Goal: Task Accomplishment & Management: Use online tool/utility

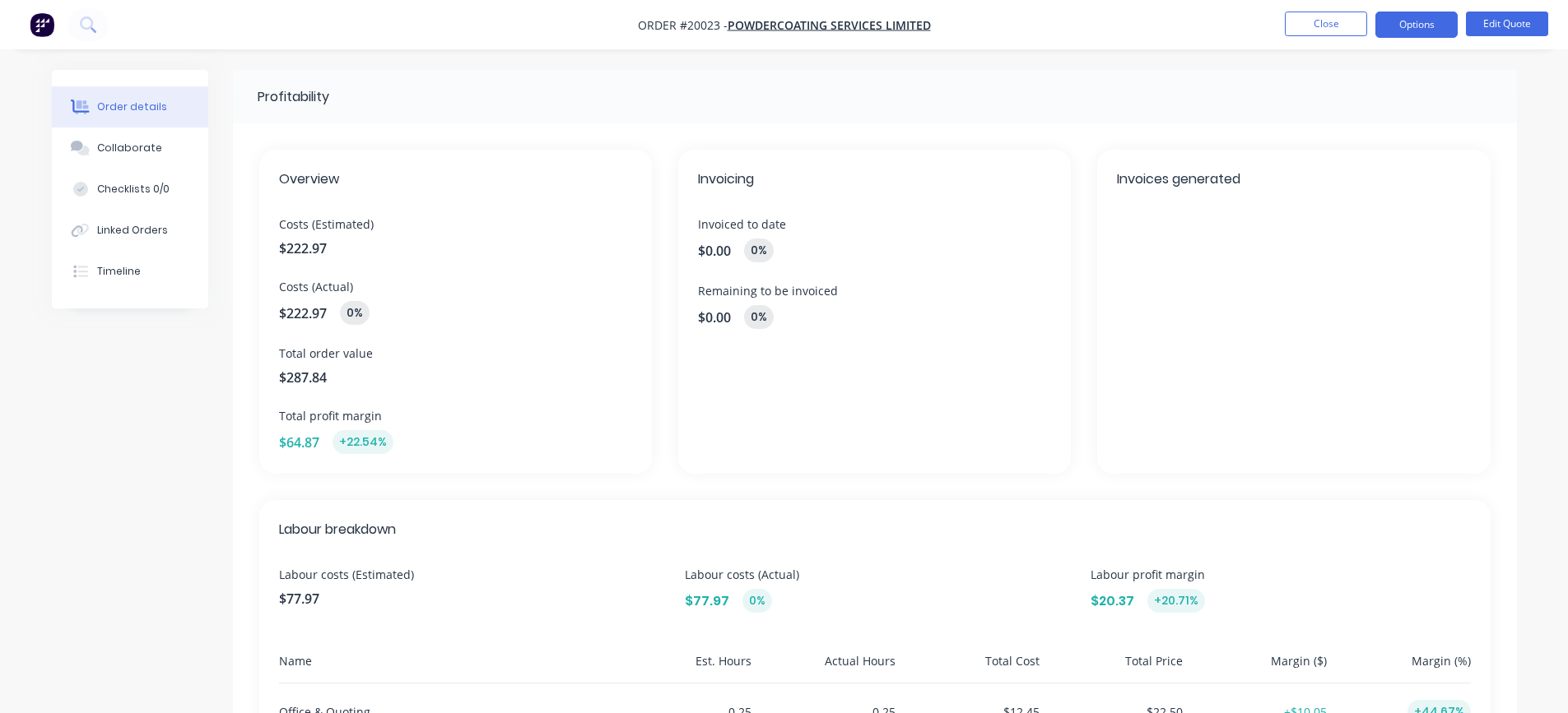
click at [123, 115] on button "Order details" at bounding box center [131, 106] width 157 height 42
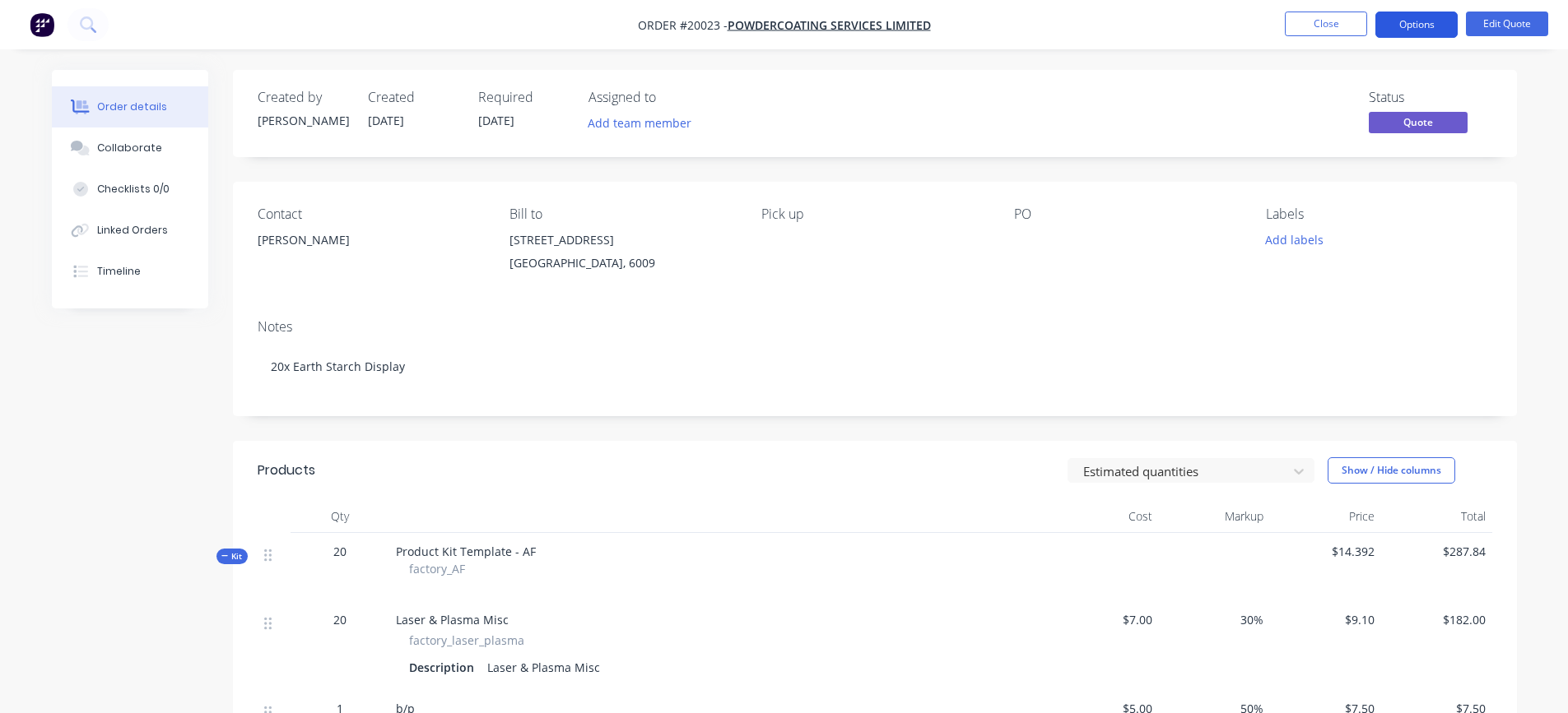
click at [1425, 24] on button "Options" at bounding box center [1416, 24] width 82 height 26
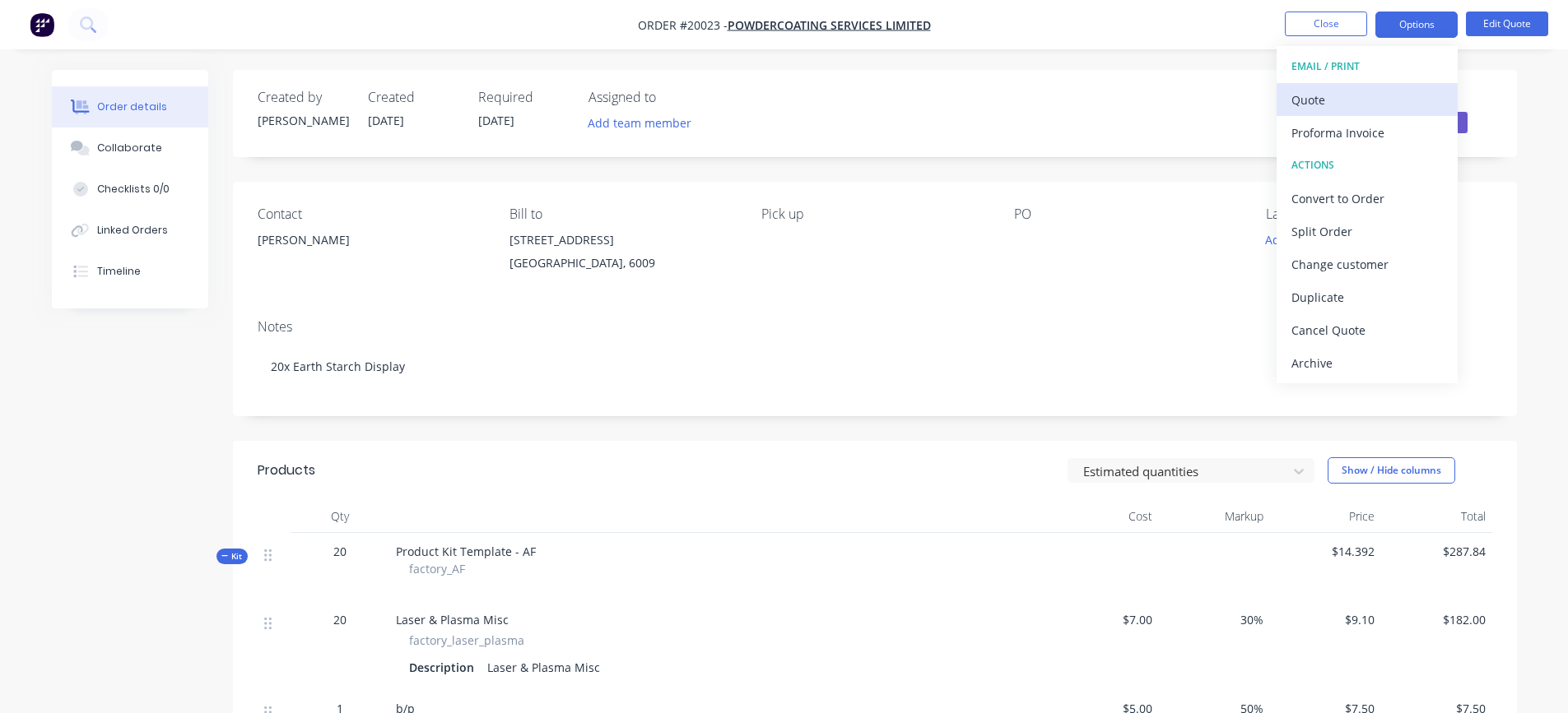
drag, startPoint x: 1329, startPoint y: 93, endPoint x: 1370, endPoint y: 93, distance: 41.0
click at [1370, 93] on div "Quote" at bounding box center [1367, 100] width 152 height 24
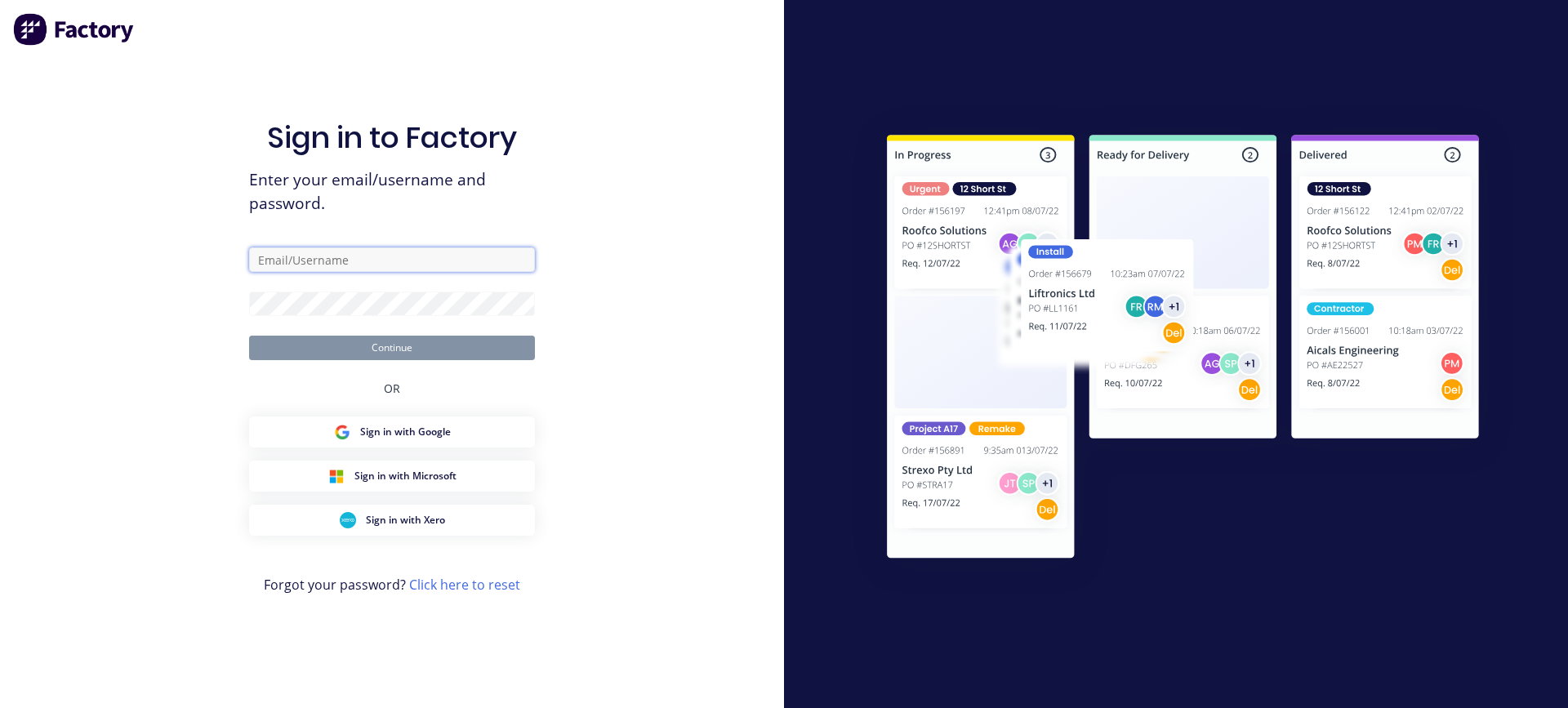
type input "[PERSON_NAME][EMAIL_ADDRESS][DOMAIN_NAME]"
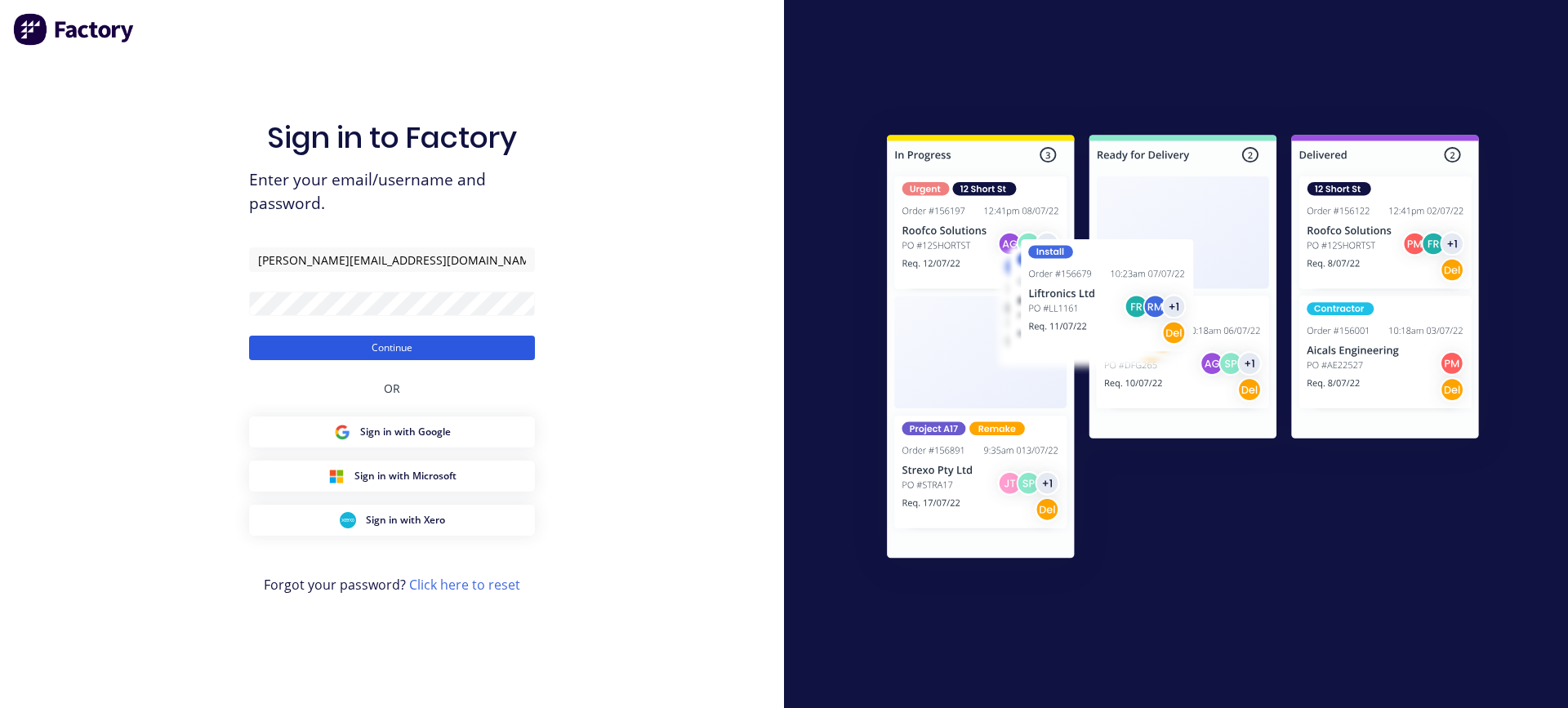
click at [413, 352] on button "Continue" at bounding box center [392, 348] width 286 height 25
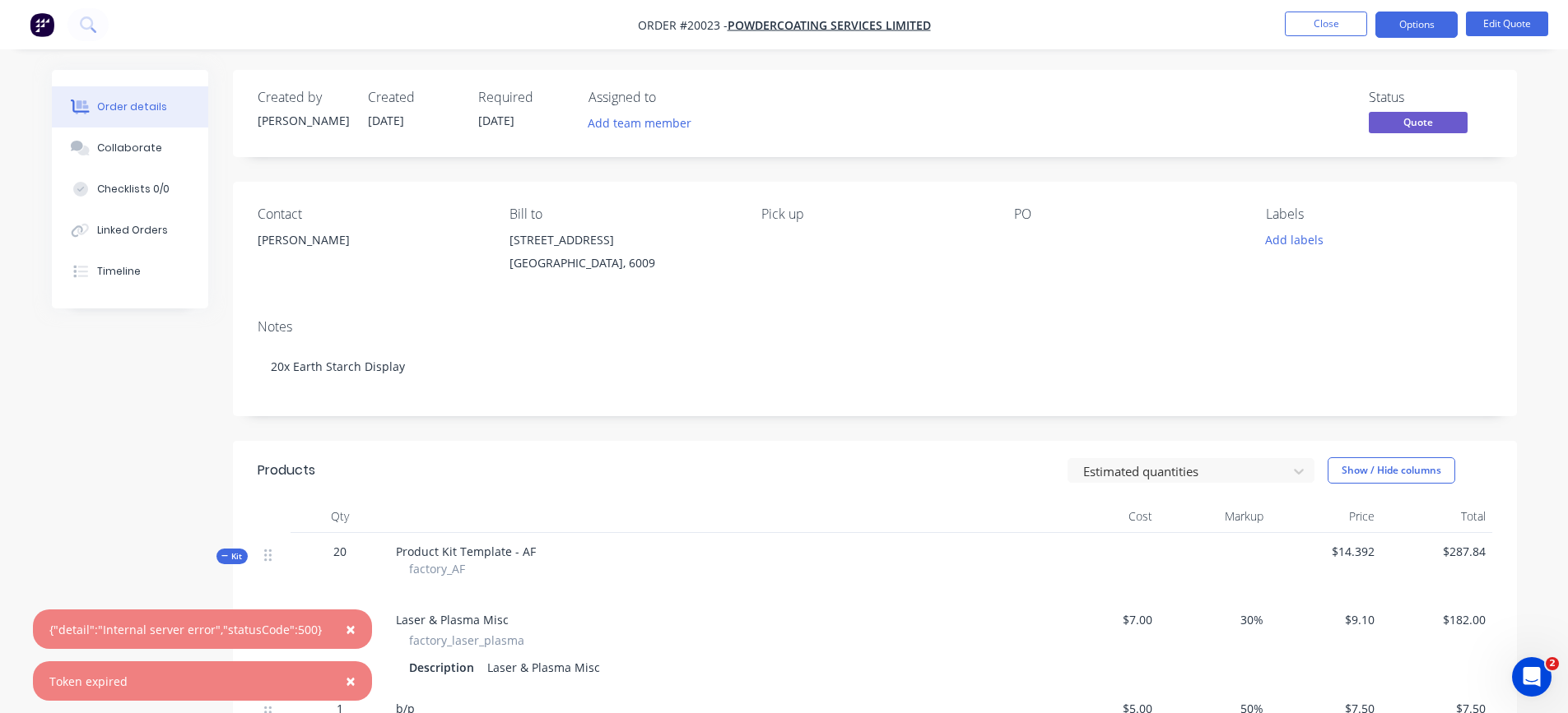
click at [346, 629] on span "×" at bounding box center [351, 629] width 10 height 23
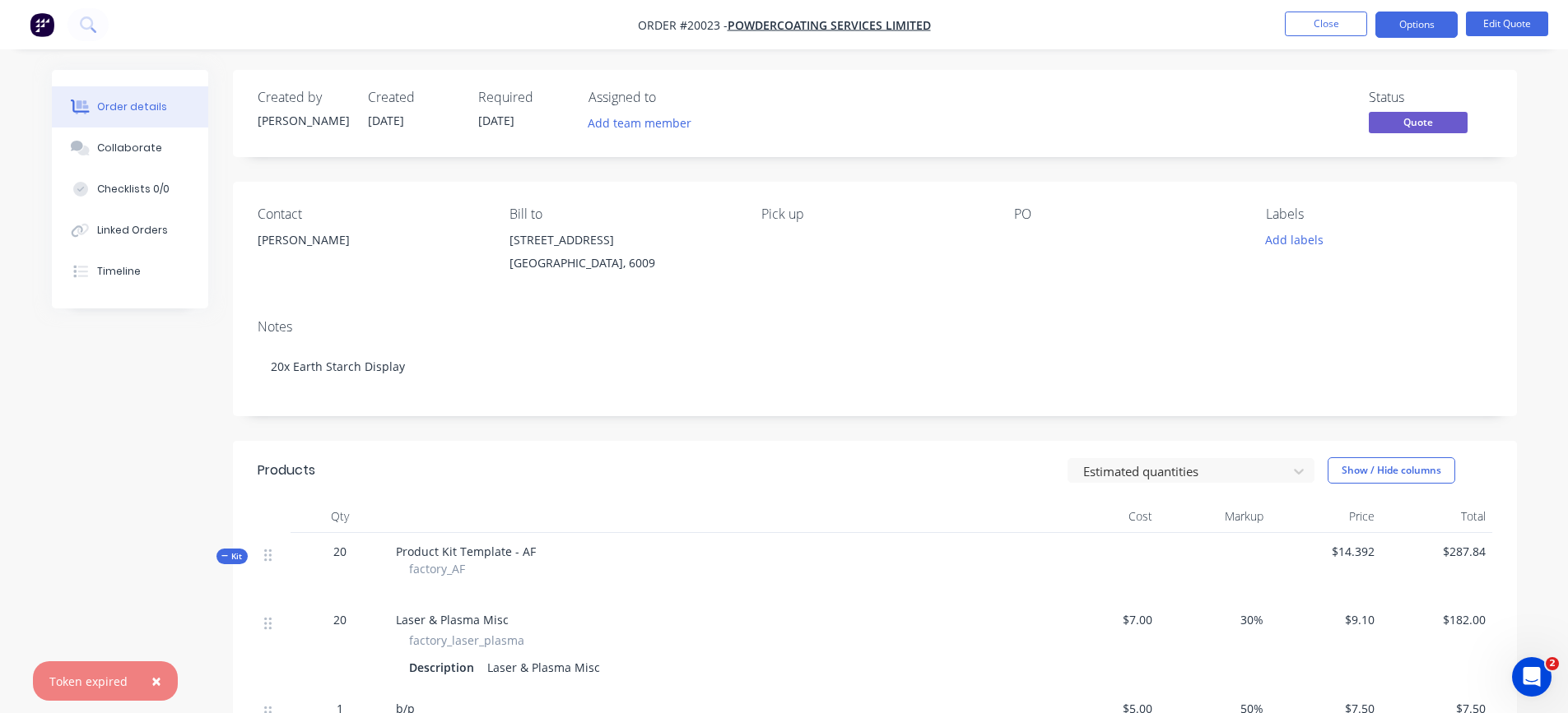
click at [155, 680] on span "×" at bounding box center [157, 681] width 10 height 23
click at [1417, 127] on span "Quote" at bounding box center [1418, 122] width 99 height 20
click at [1428, 23] on button "Options" at bounding box center [1416, 24] width 82 height 26
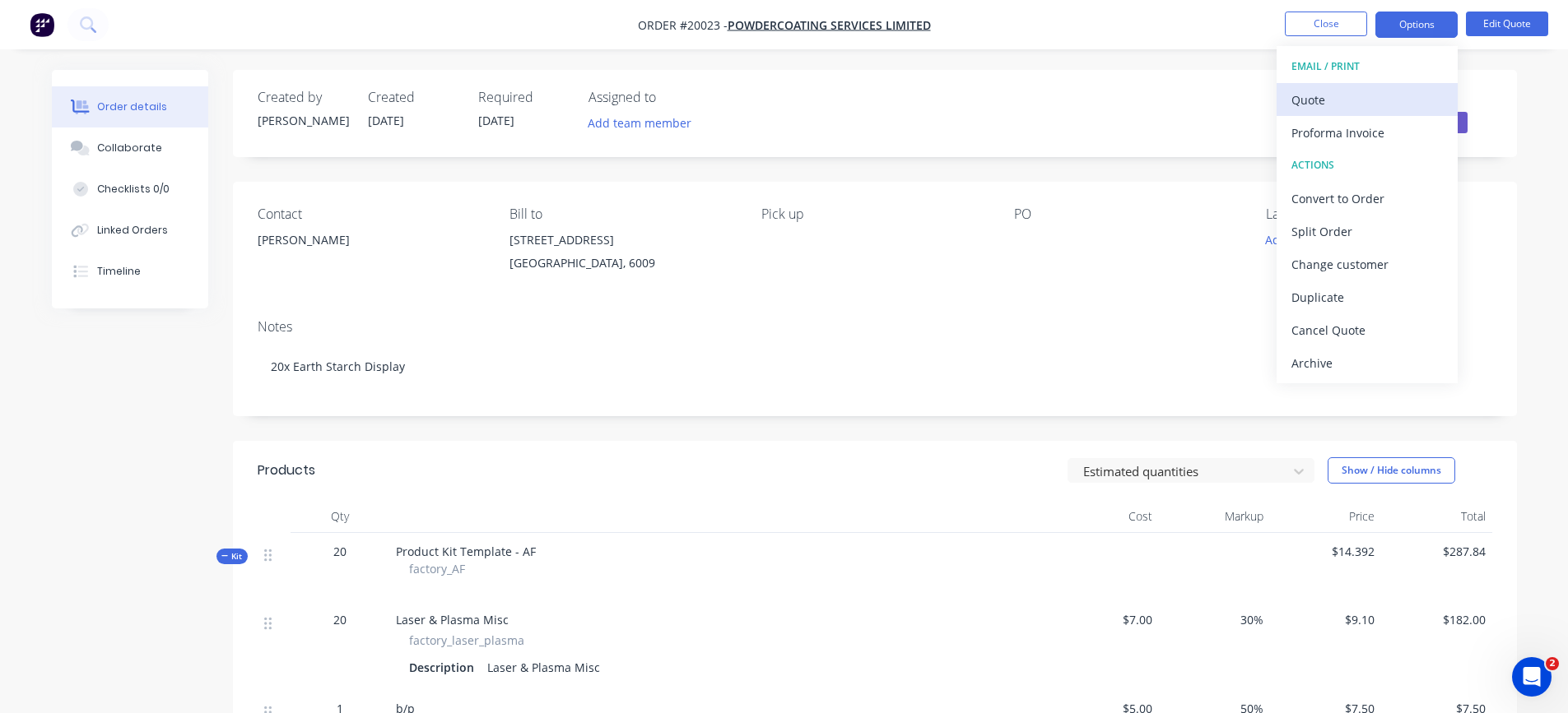
click at [1355, 96] on div "Quote" at bounding box center [1367, 100] width 152 height 24
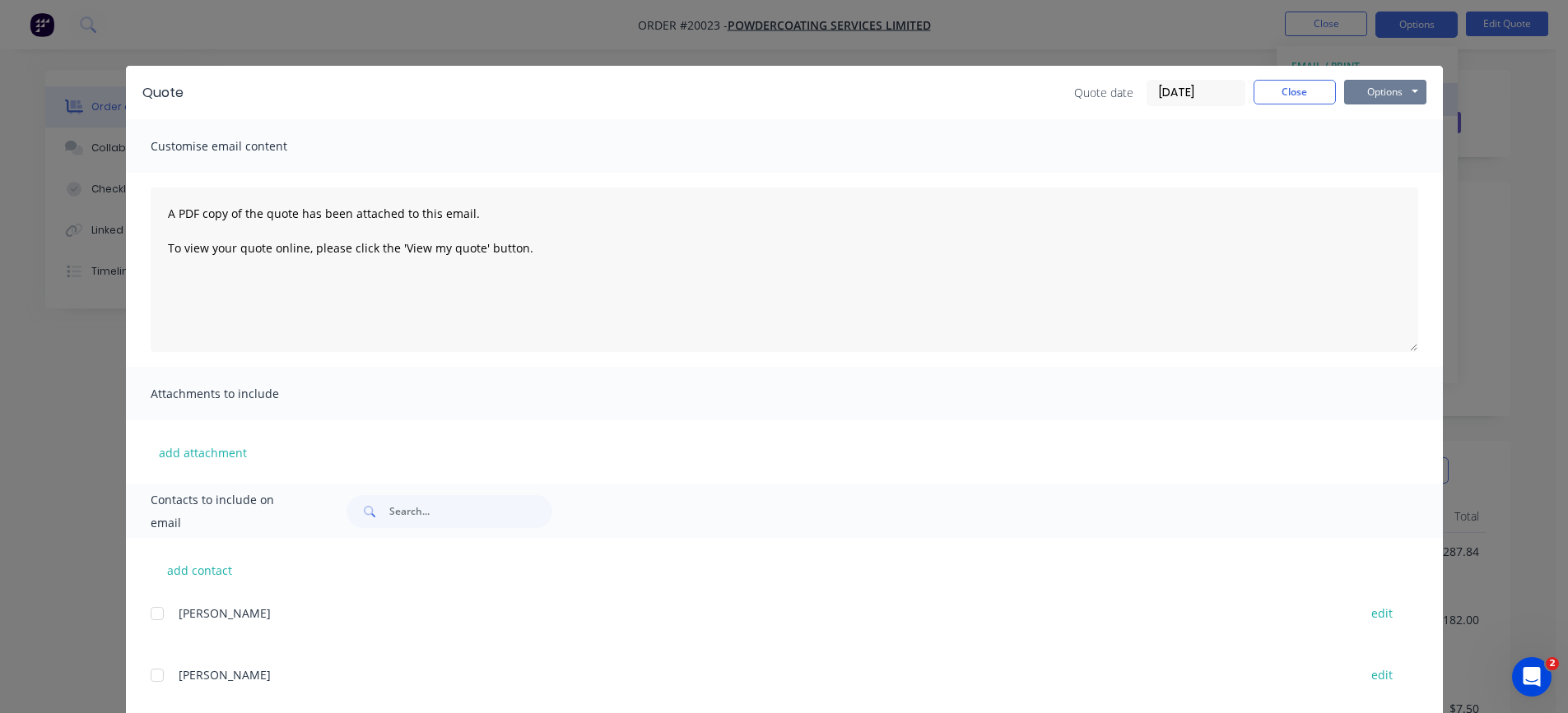
click at [1355, 96] on button "Options" at bounding box center [1384, 93] width 82 height 25
click at [1384, 121] on button "Preview" at bounding box center [1396, 122] width 105 height 27
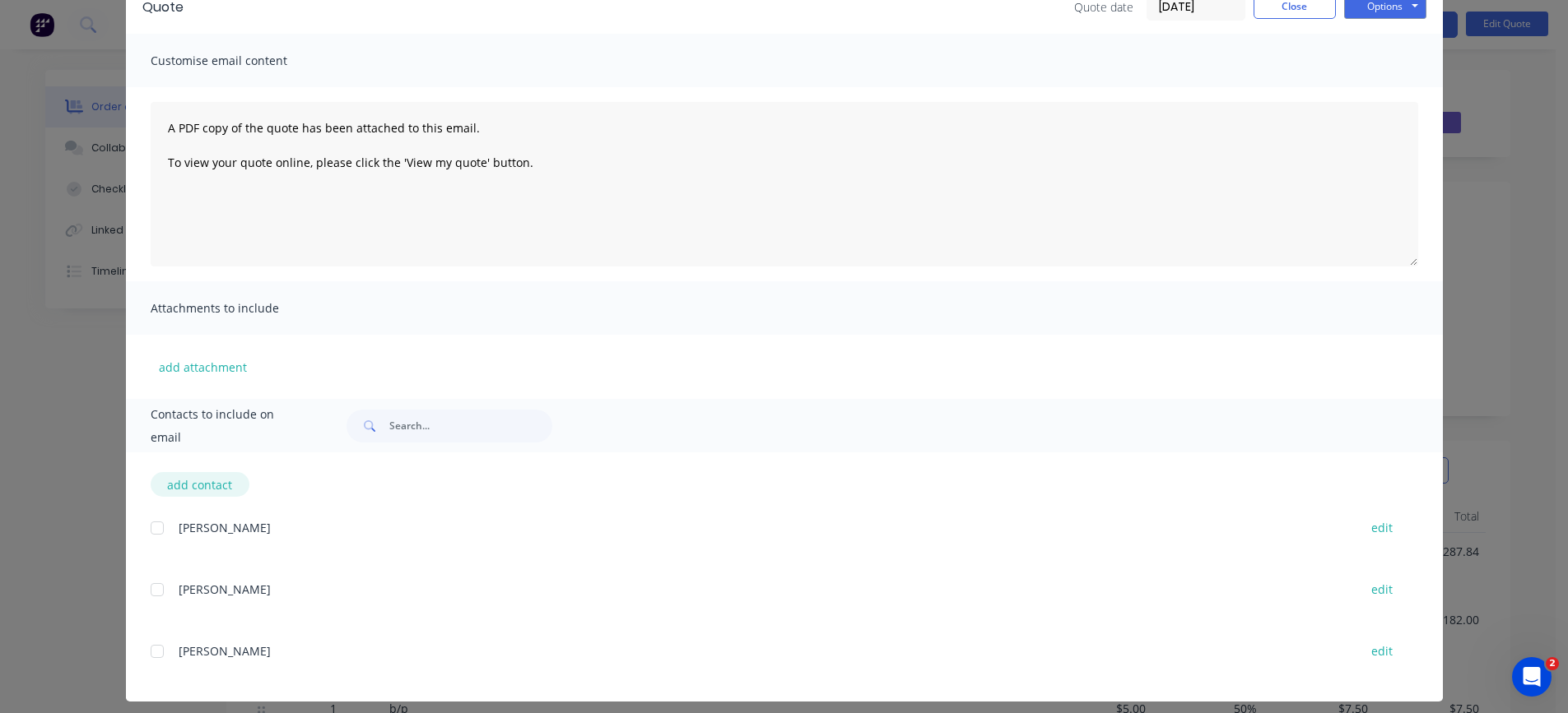
scroll to position [97, 0]
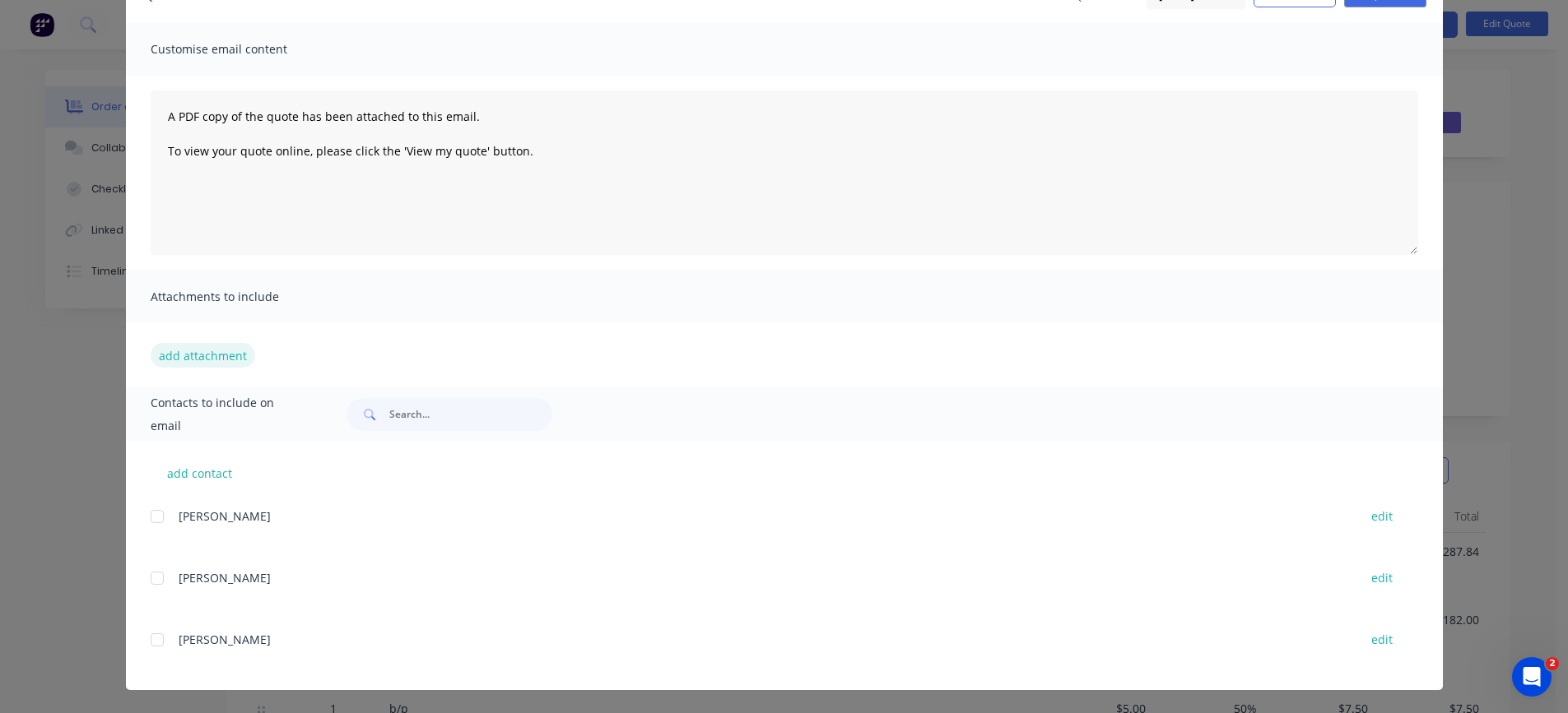
click at [214, 355] on button "add attachment" at bounding box center [203, 356] width 104 height 25
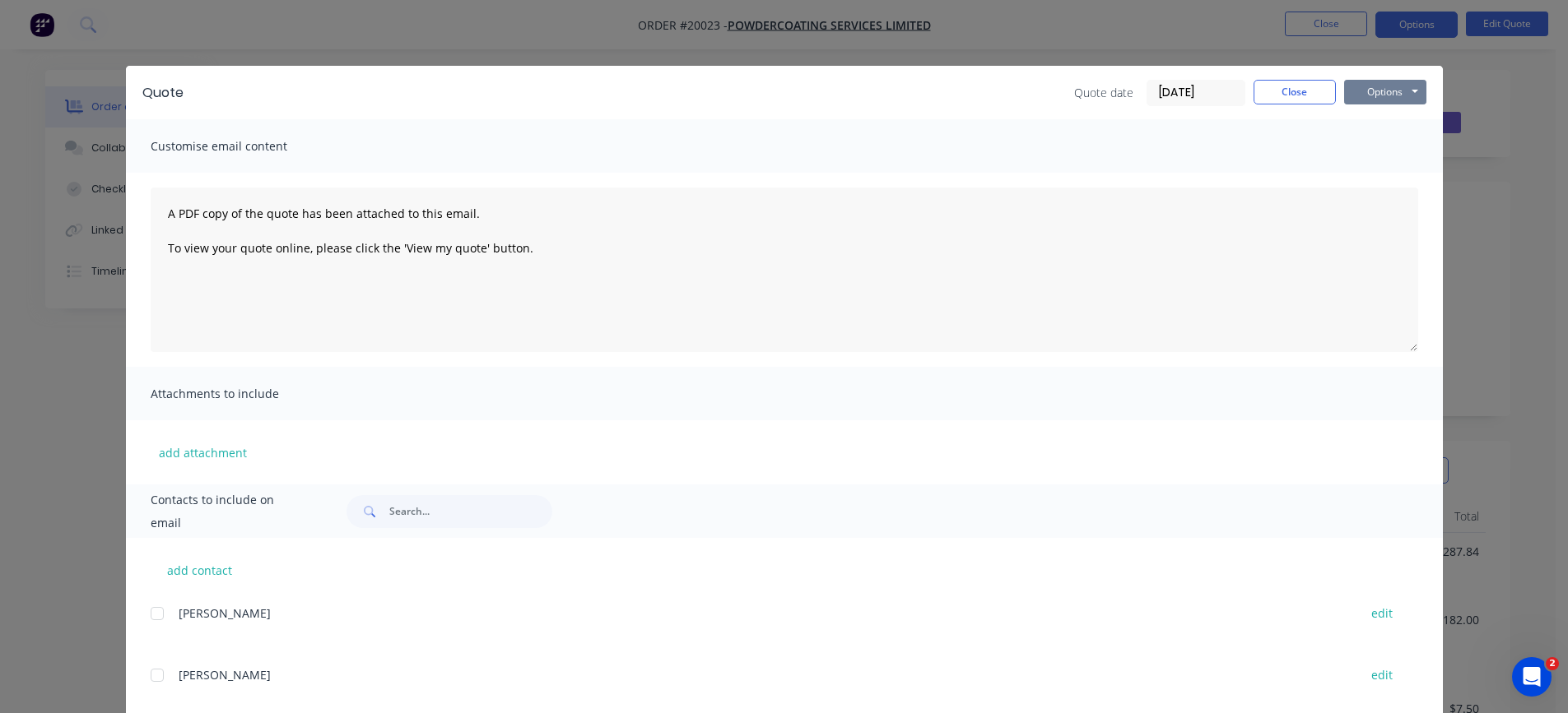
click at [1391, 89] on button "Options" at bounding box center [1384, 93] width 82 height 25
click at [1387, 118] on button "Preview" at bounding box center [1396, 122] width 105 height 27
click at [1311, 96] on button "Close" at bounding box center [1294, 93] width 82 height 25
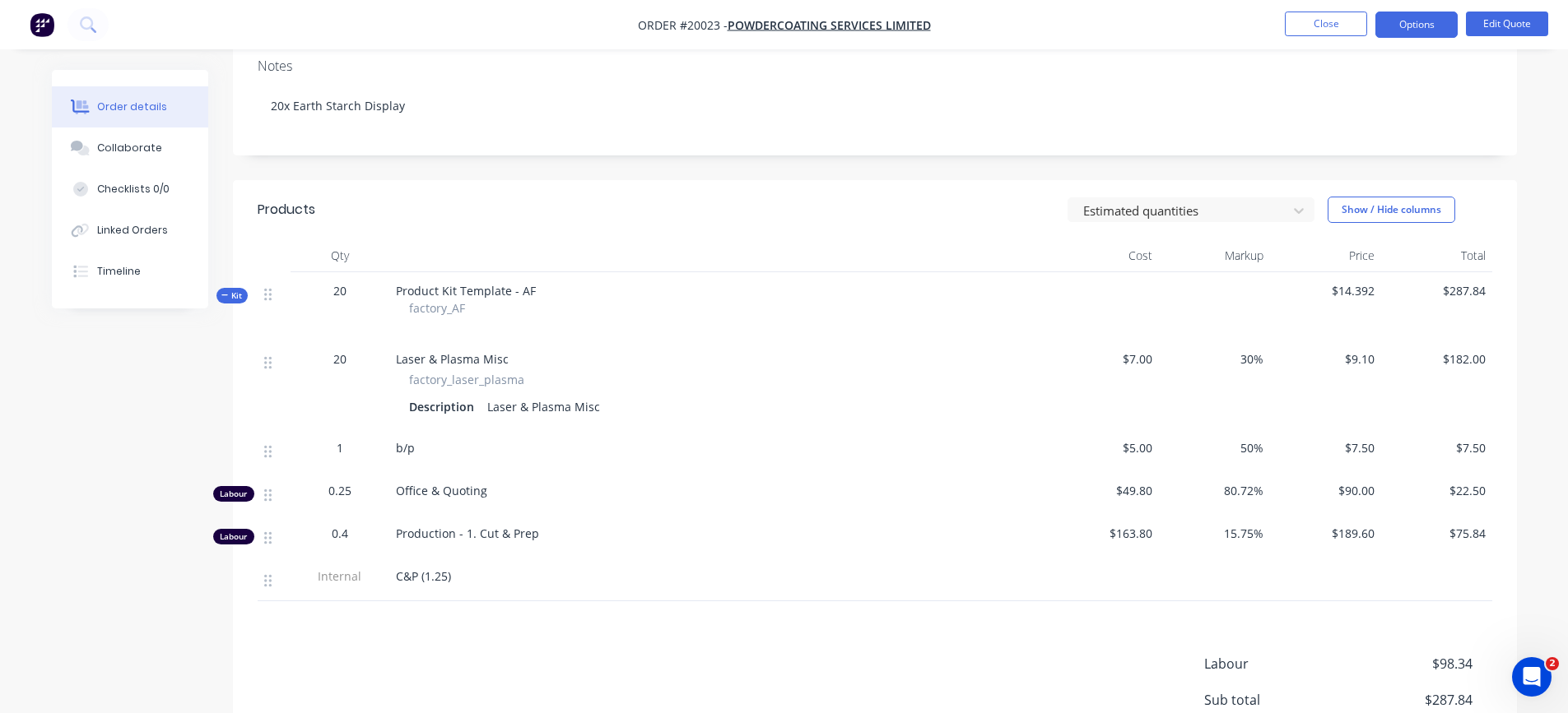
scroll to position [442, 0]
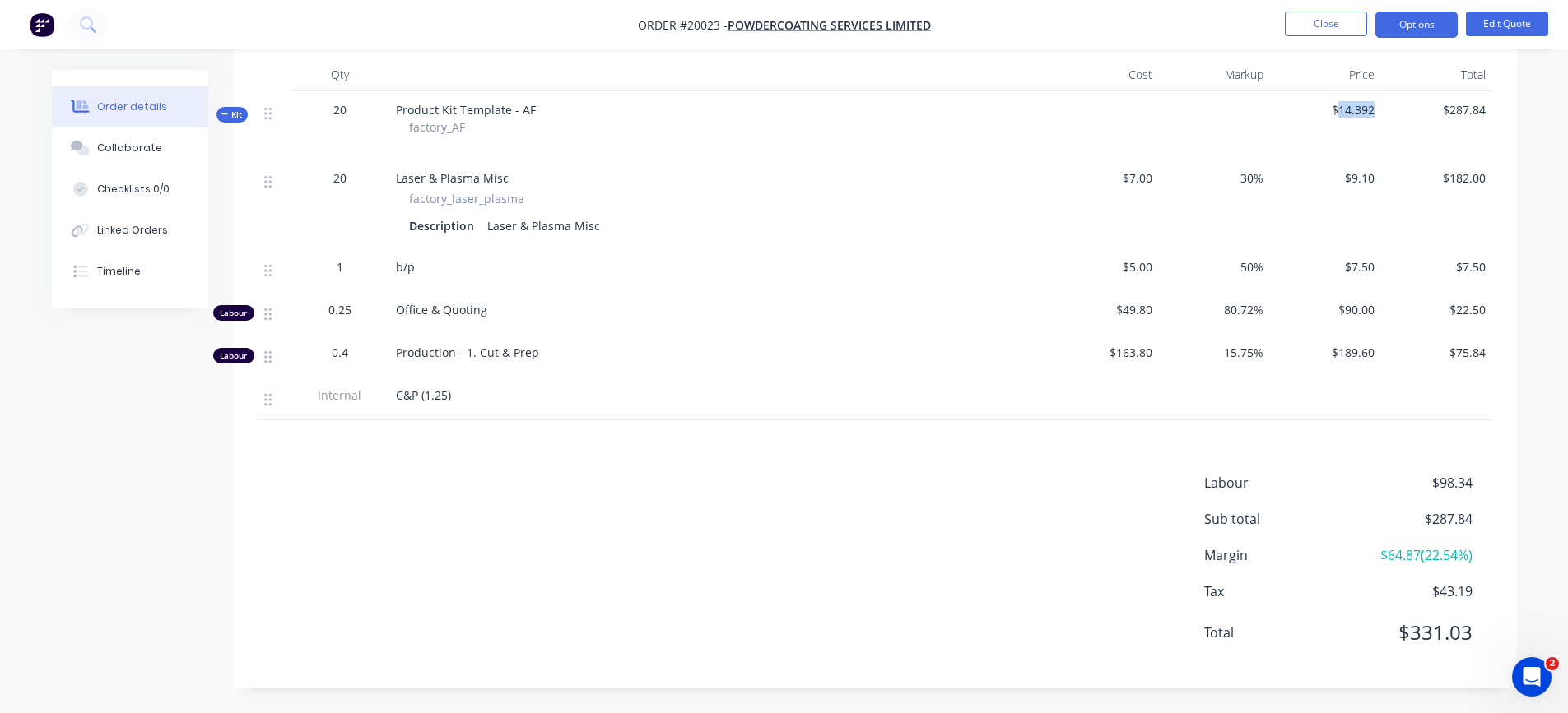
drag, startPoint x: 1374, startPoint y: 105, endPoint x: 1338, endPoint y: 105, distance: 36.0
click at [1338, 105] on span "$14.392" at bounding box center [1325, 110] width 98 height 17
click at [1306, 134] on div "$14.392" at bounding box center [1325, 126] width 111 height 69
drag, startPoint x: 1424, startPoint y: 517, endPoint x: 1486, endPoint y: 516, distance: 62.0
click at [1486, 516] on div "Sub total $287.84" at bounding box center [1349, 519] width 288 height 19
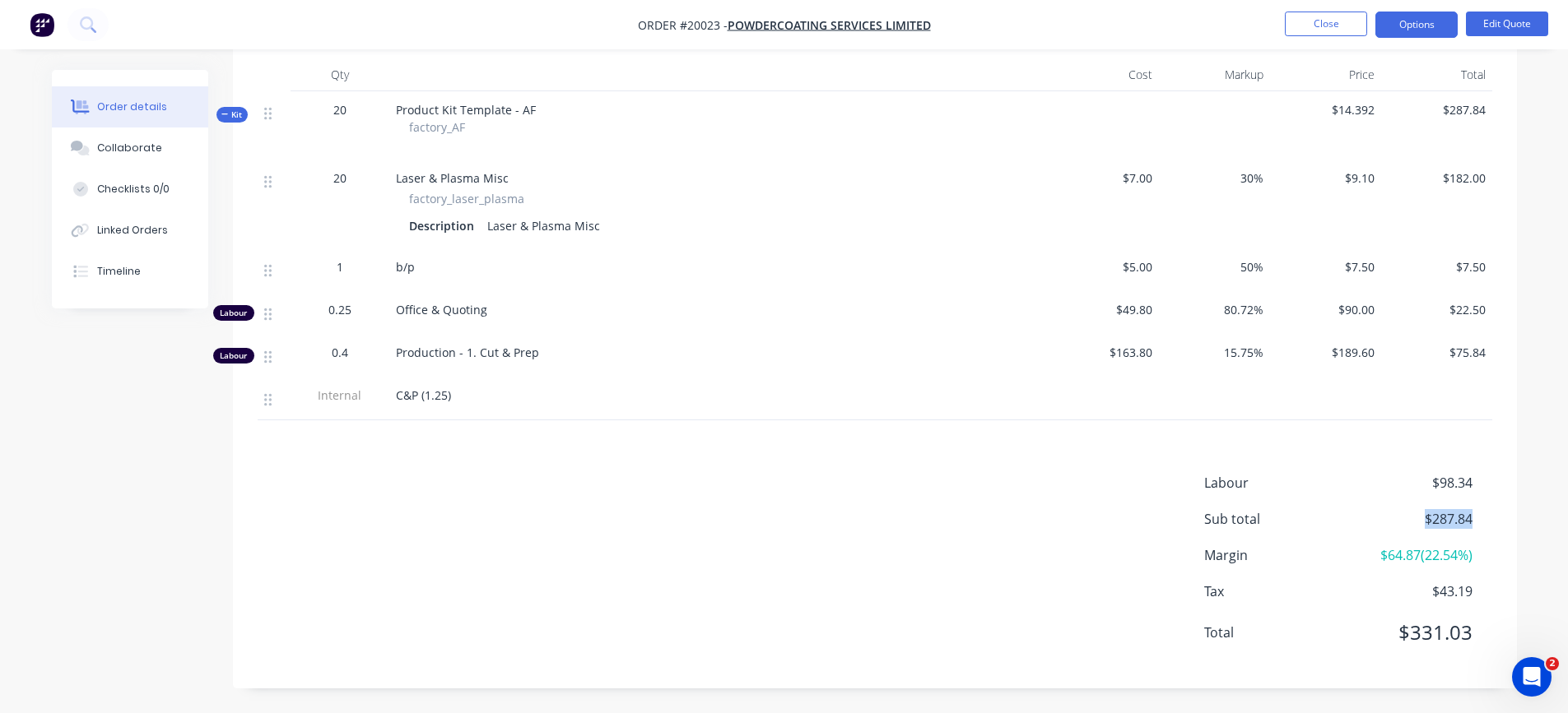
click at [1503, 524] on div "Labour $98.34 Sub total $287.84 Margin $64.87 ( 22.54 %) Tax $43.19 Total $331.…" at bounding box center [875, 569] width 1284 height 191
click at [493, 113] on span "Product Kit Template - AF" at bounding box center [466, 110] width 140 height 15
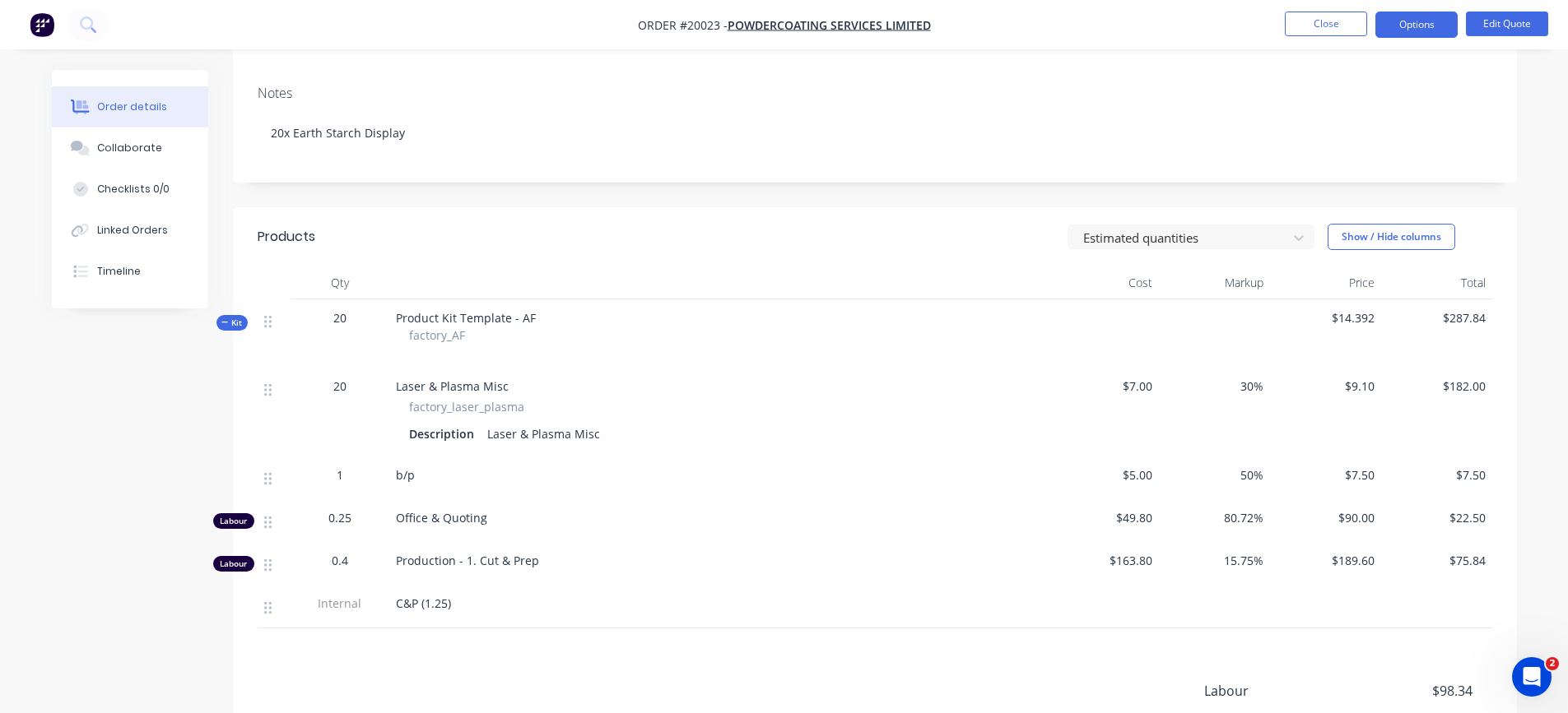
scroll to position [195, 0]
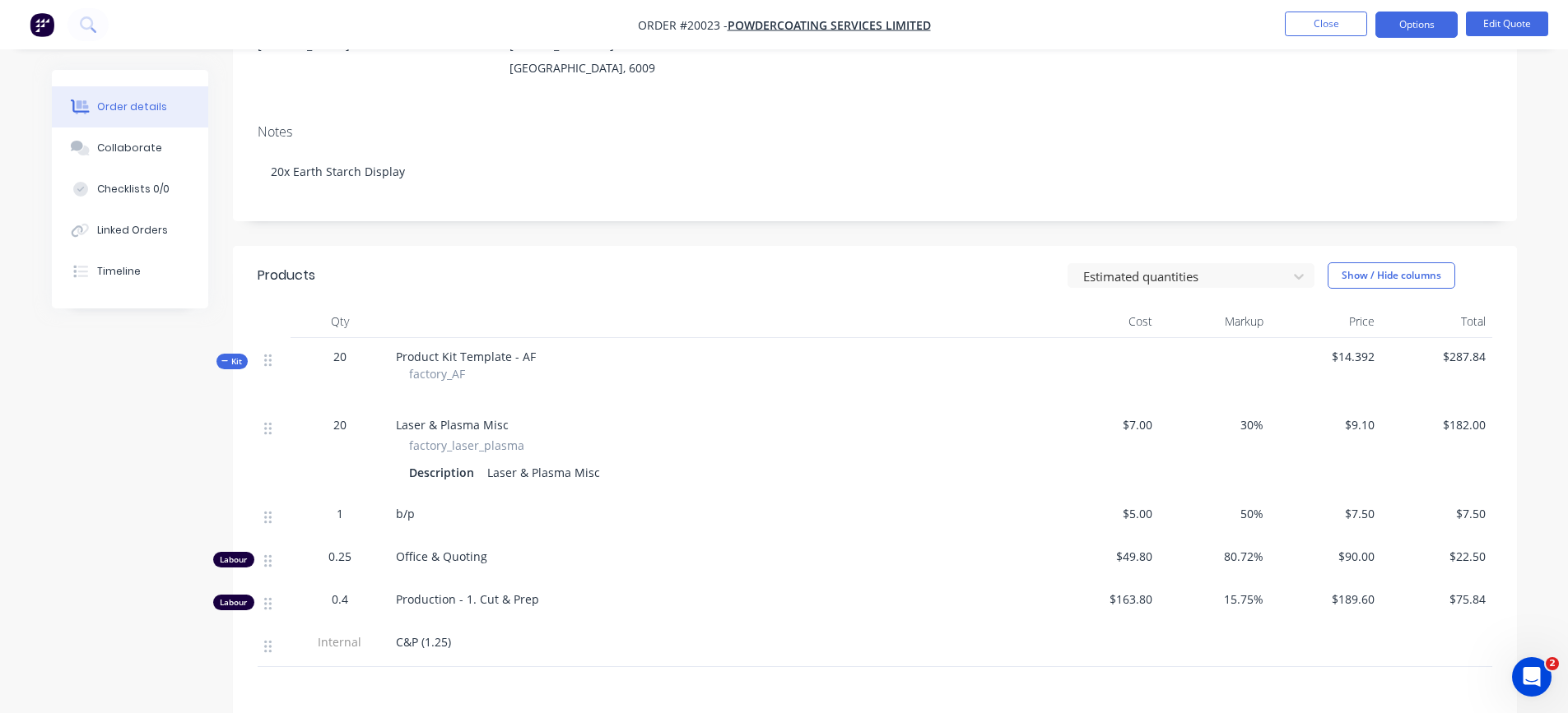
click at [524, 355] on span "Product Kit Template - AF" at bounding box center [466, 356] width 140 height 15
drag, startPoint x: 534, startPoint y: 356, endPoint x: 367, endPoint y: 355, distance: 167.0
click at [367, 355] on div "Kit 20 Product Kit Template - AF factory_AF $14.392 $287.84" at bounding box center [875, 372] width 1234 height 69
click at [555, 389] on div at bounding box center [719, 389] width 646 height 14
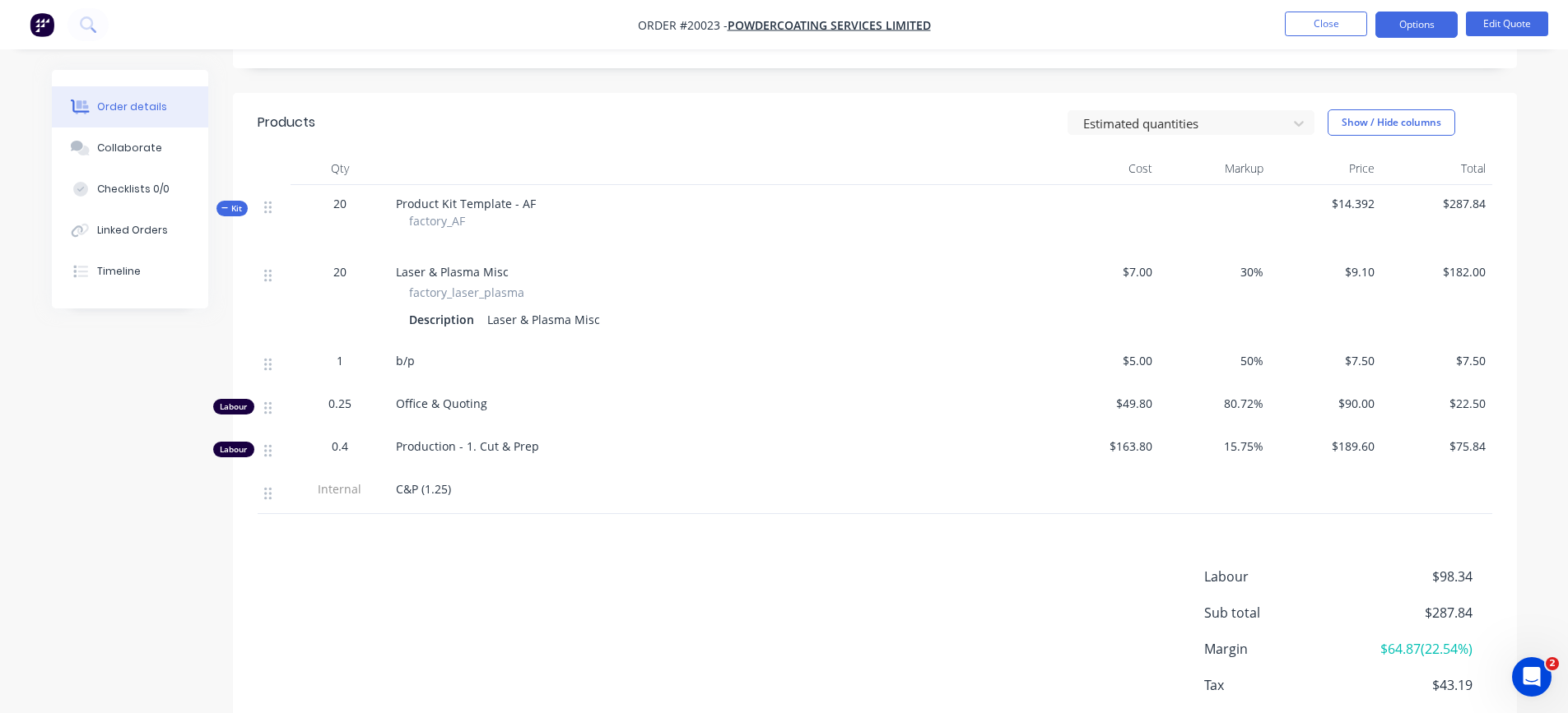
scroll to position [442, 0]
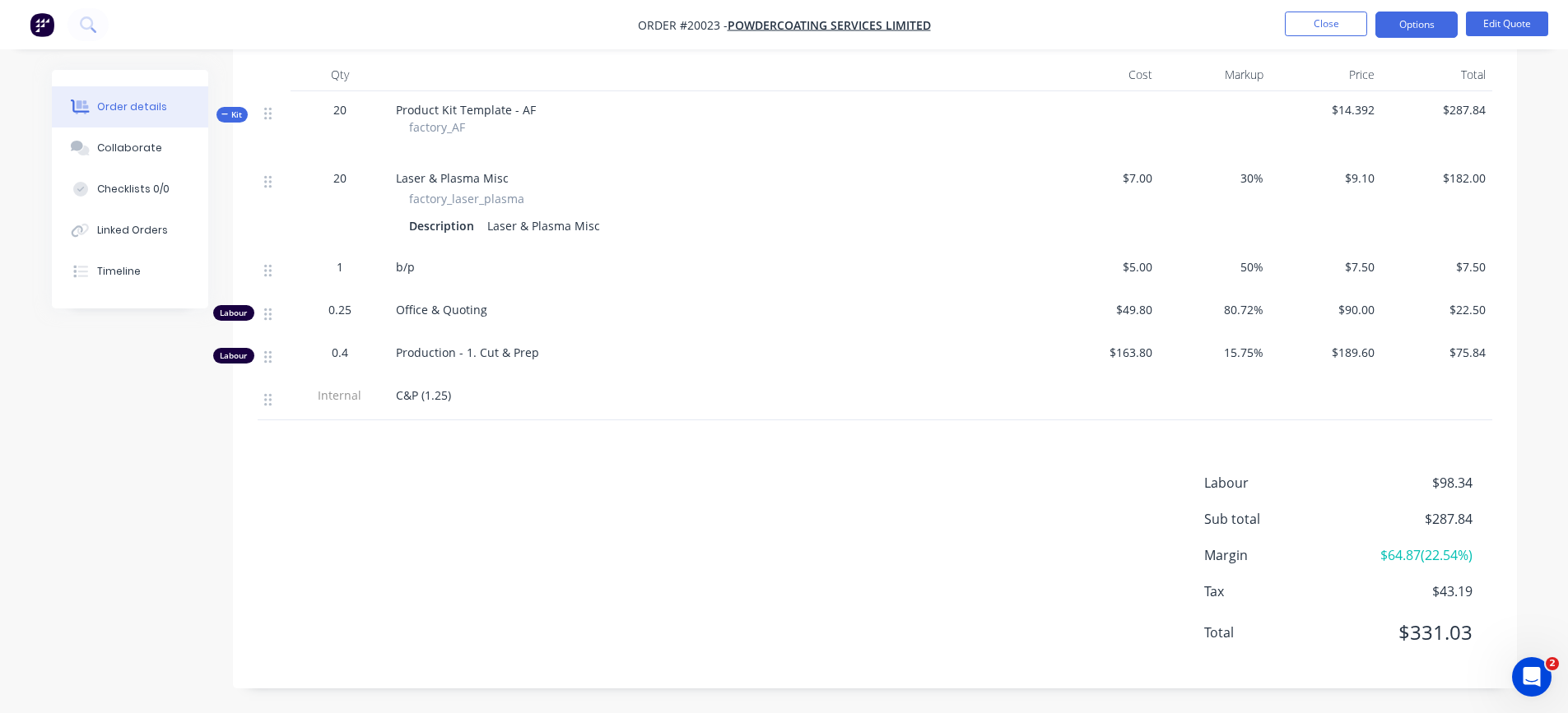
click at [1254, 177] on span "30%" at bounding box center [1214, 178] width 98 height 17
click at [1505, 25] on button "Edit Quote" at bounding box center [1506, 24] width 82 height 25
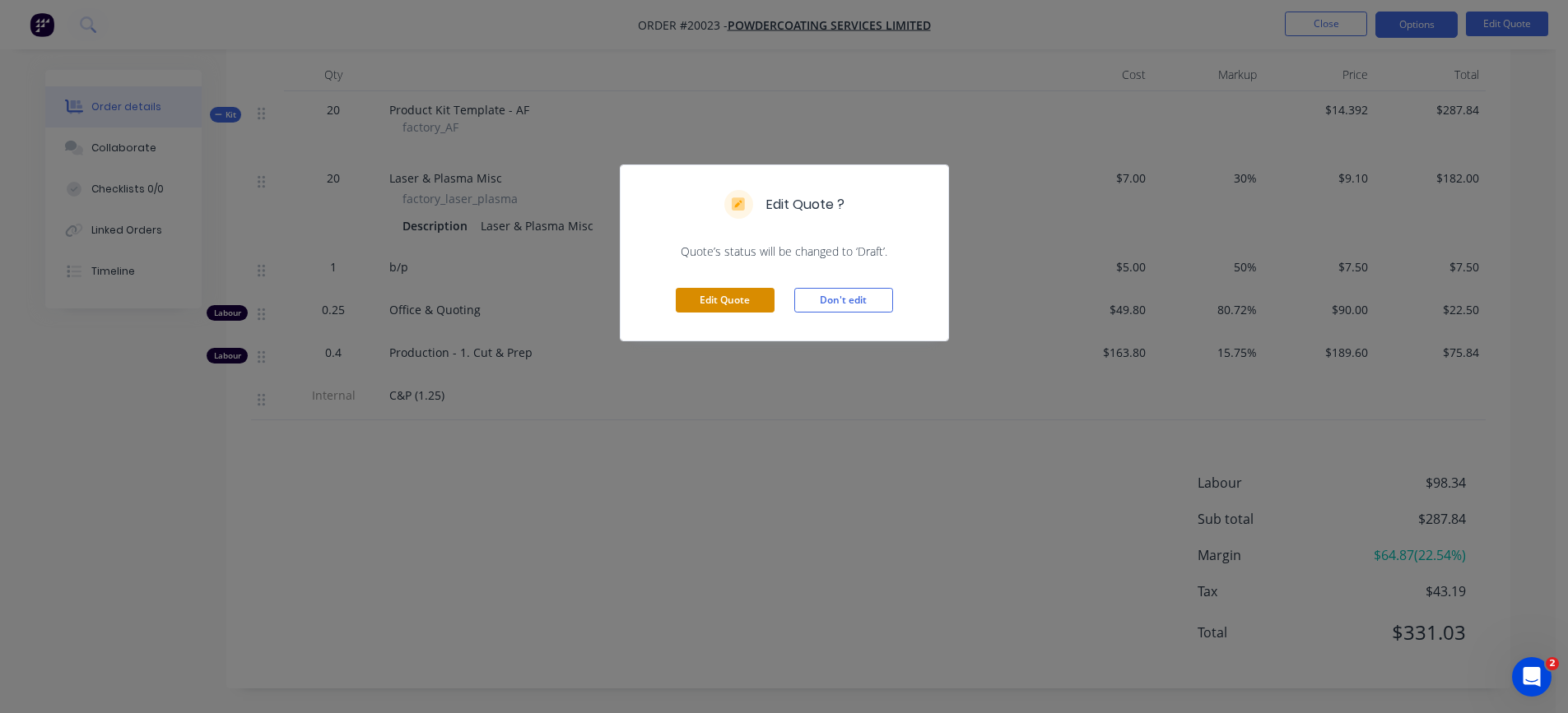
click at [735, 299] on button "Edit Quote" at bounding box center [725, 300] width 99 height 25
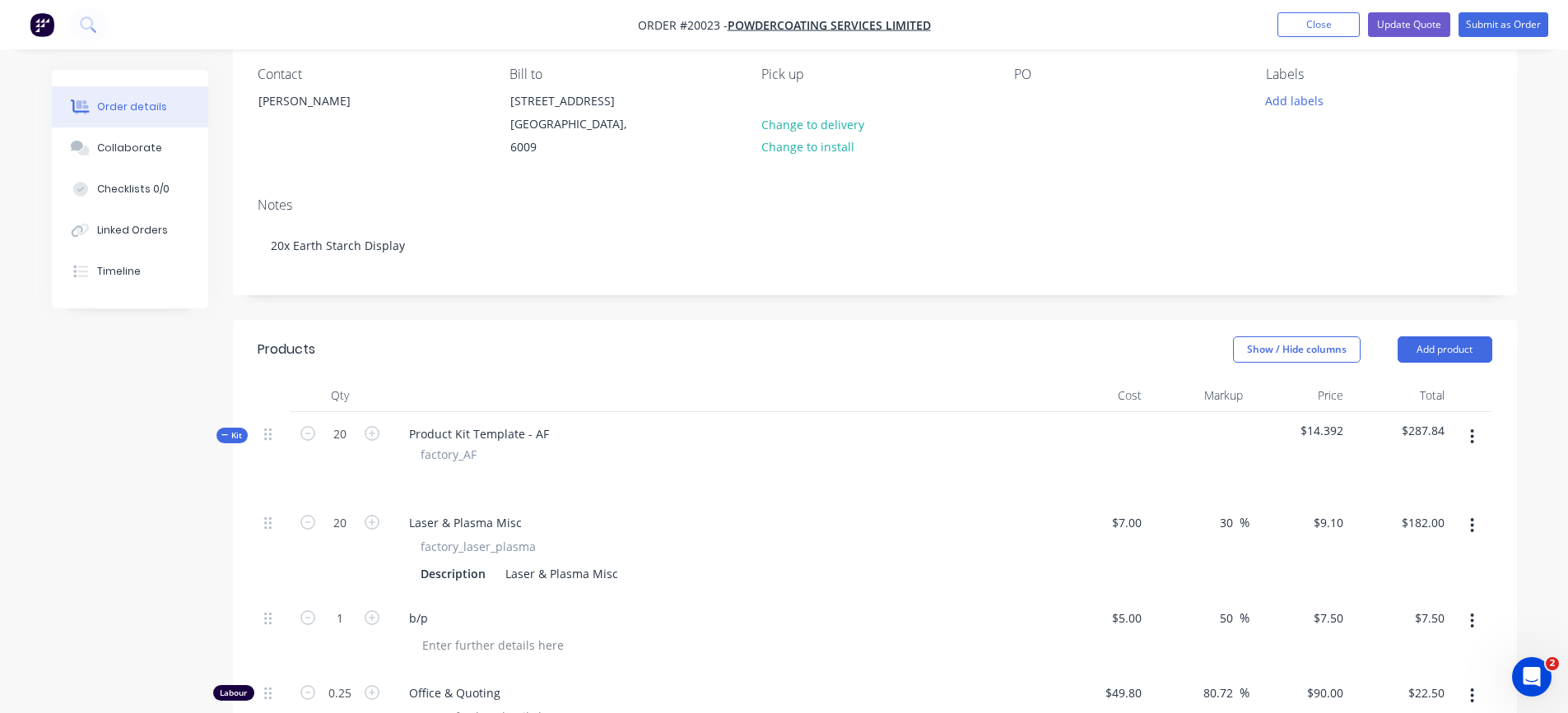
scroll to position [329, 0]
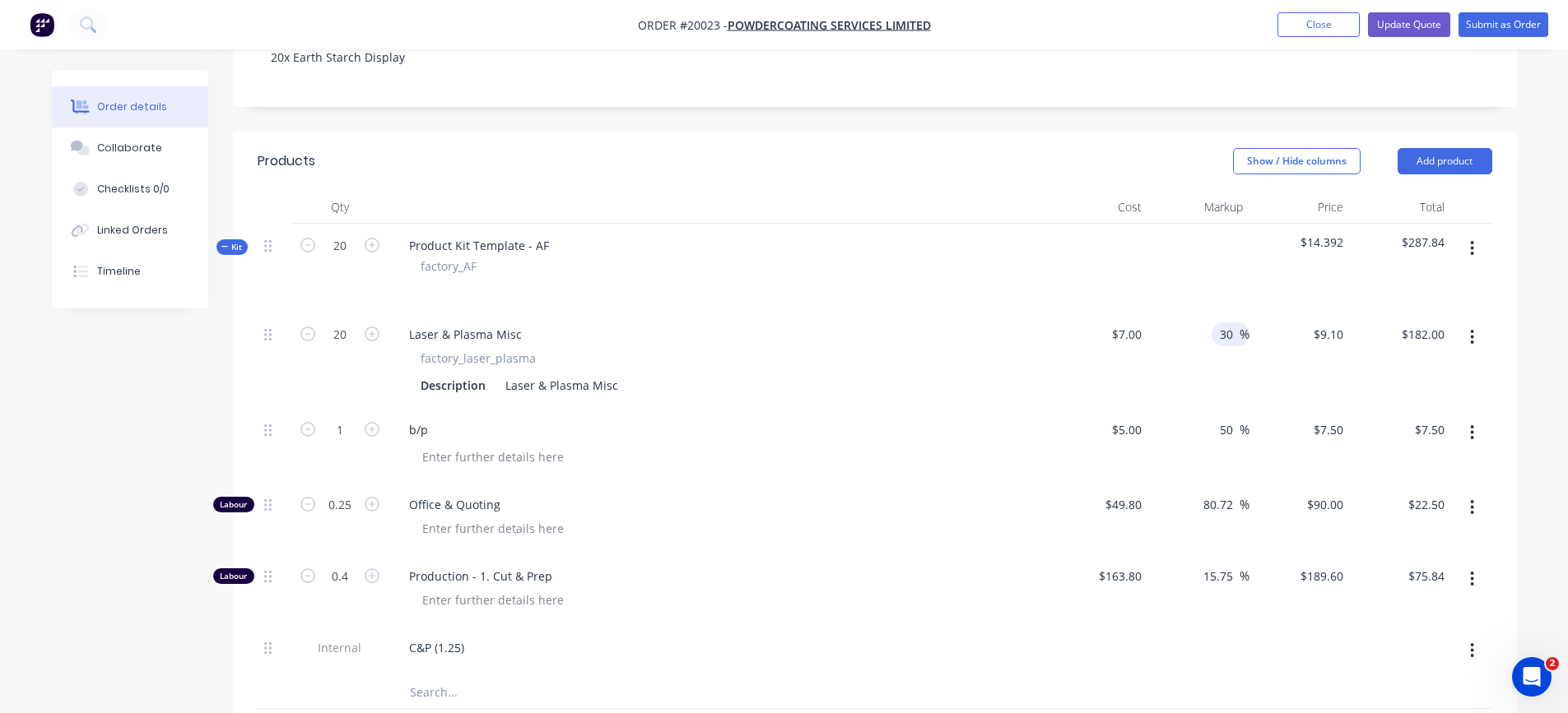
drag, startPoint x: 1234, startPoint y: 314, endPoint x: 1215, endPoint y: 314, distance: 19.0
click at [1215, 323] on div "30 30 %" at bounding box center [1230, 334] width 38 height 24
type input "33"
type input "$9.31"
type input "$186.20"
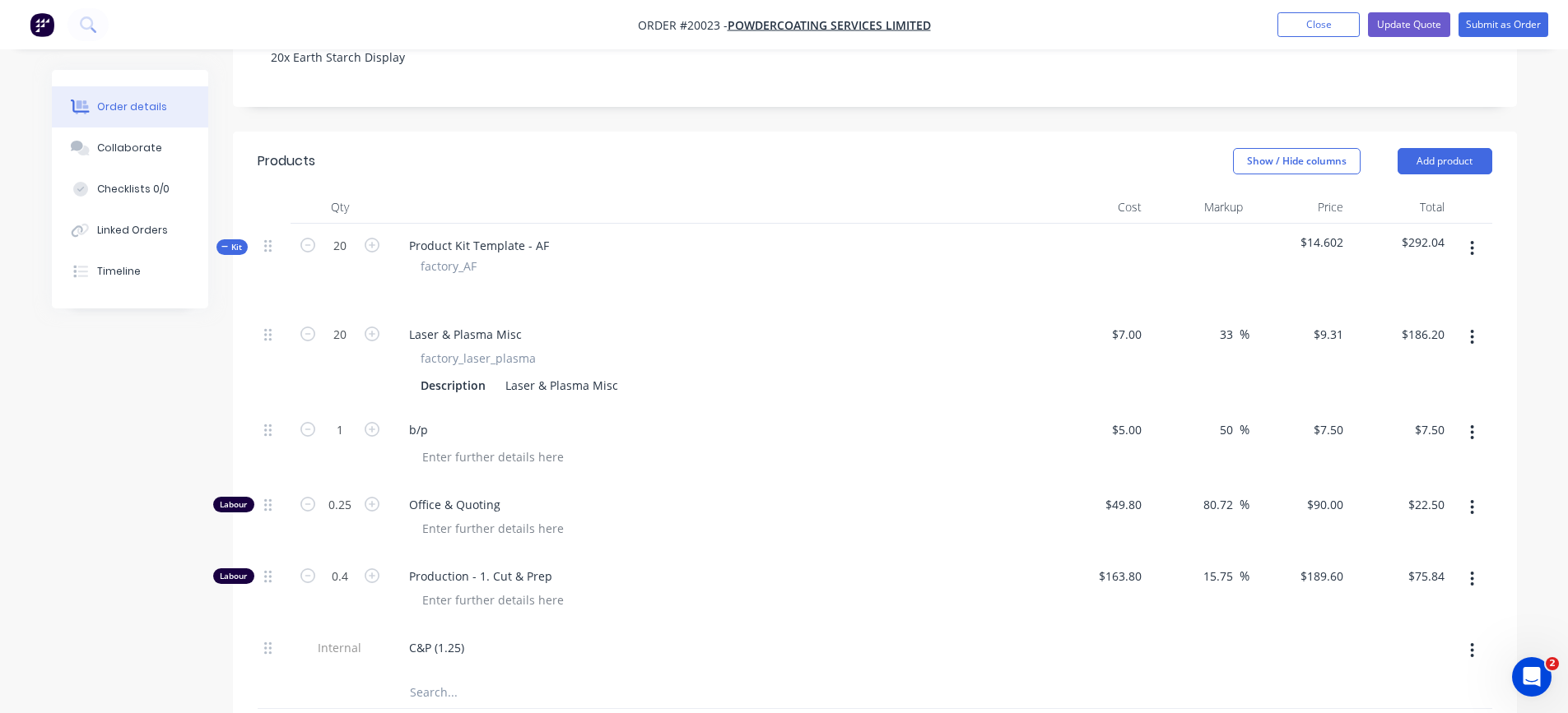
click at [1247, 371] on div "33 33 %" at bounding box center [1199, 360] width 102 height 96
click at [1222, 323] on input "33" at bounding box center [1229, 334] width 21 height 24
drag, startPoint x: 1229, startPoint y: 313, endPoint x: 1206, endPoint y: 313, distance: 23.0
click at [1206, 313] on div "33 33 %" at bounding box center [1199, 360] width 102 height 96
drag, startPoint x: 1234, startPoint y: 313, endPoint x: 1206, endPoint y: 313, distance: 28.0
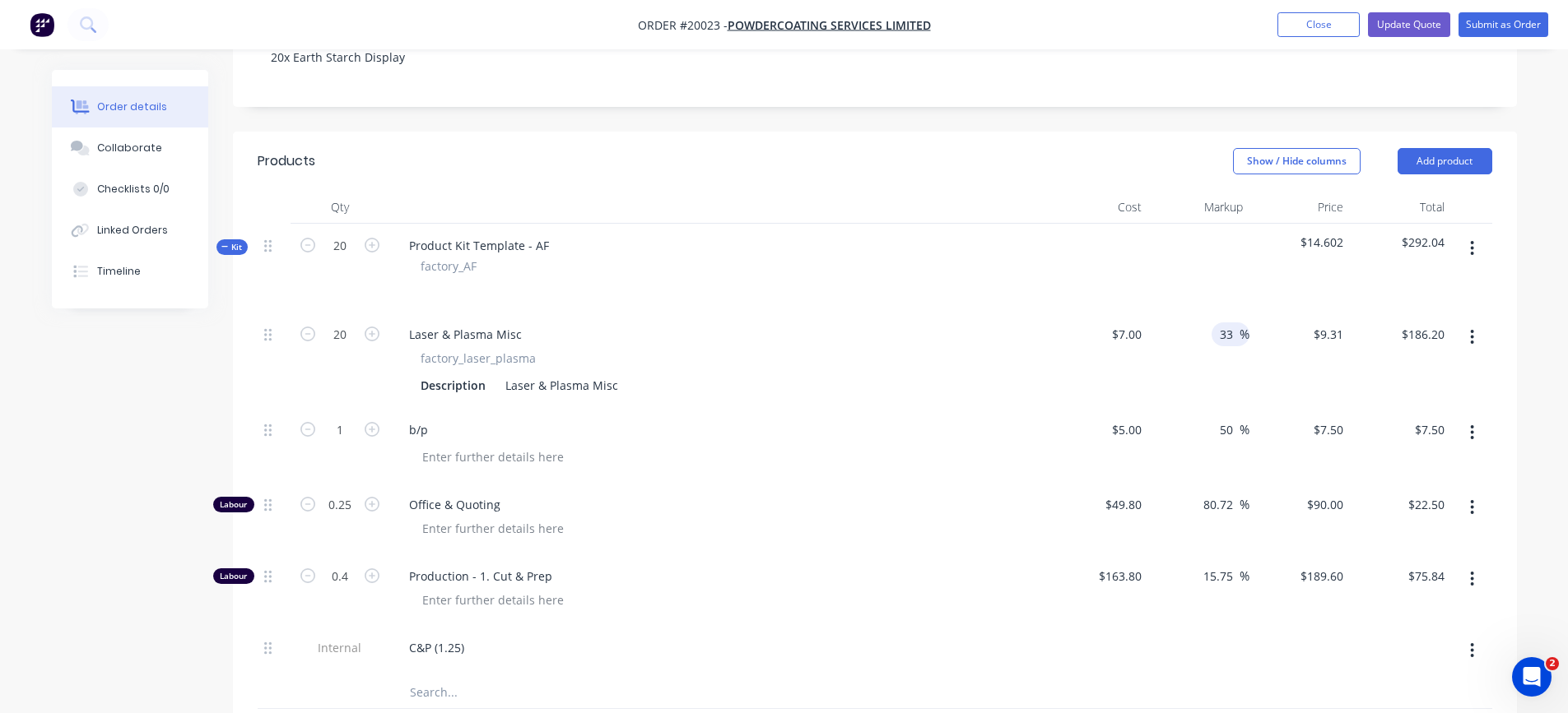
click at [1206, 313] on div "33 33 %" at bounding box center [1199, 360] width 102 height 96
type input "43"
type input "$10.01"
type input "$200.20"
click at [1253, 346] on div "$10.01 $9.31" at bounding box center [1300, 360] width 102 height 96
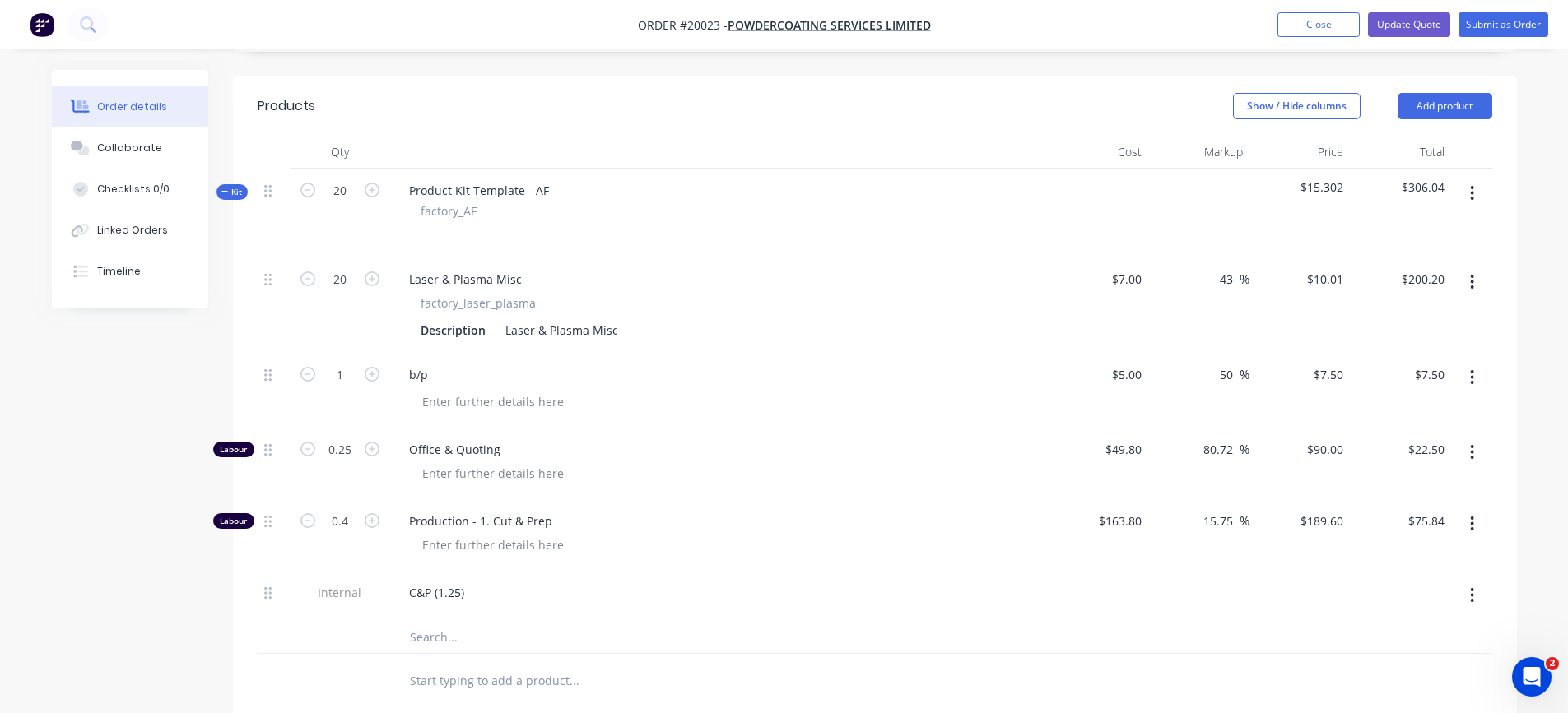
scroll to position [368, 0]
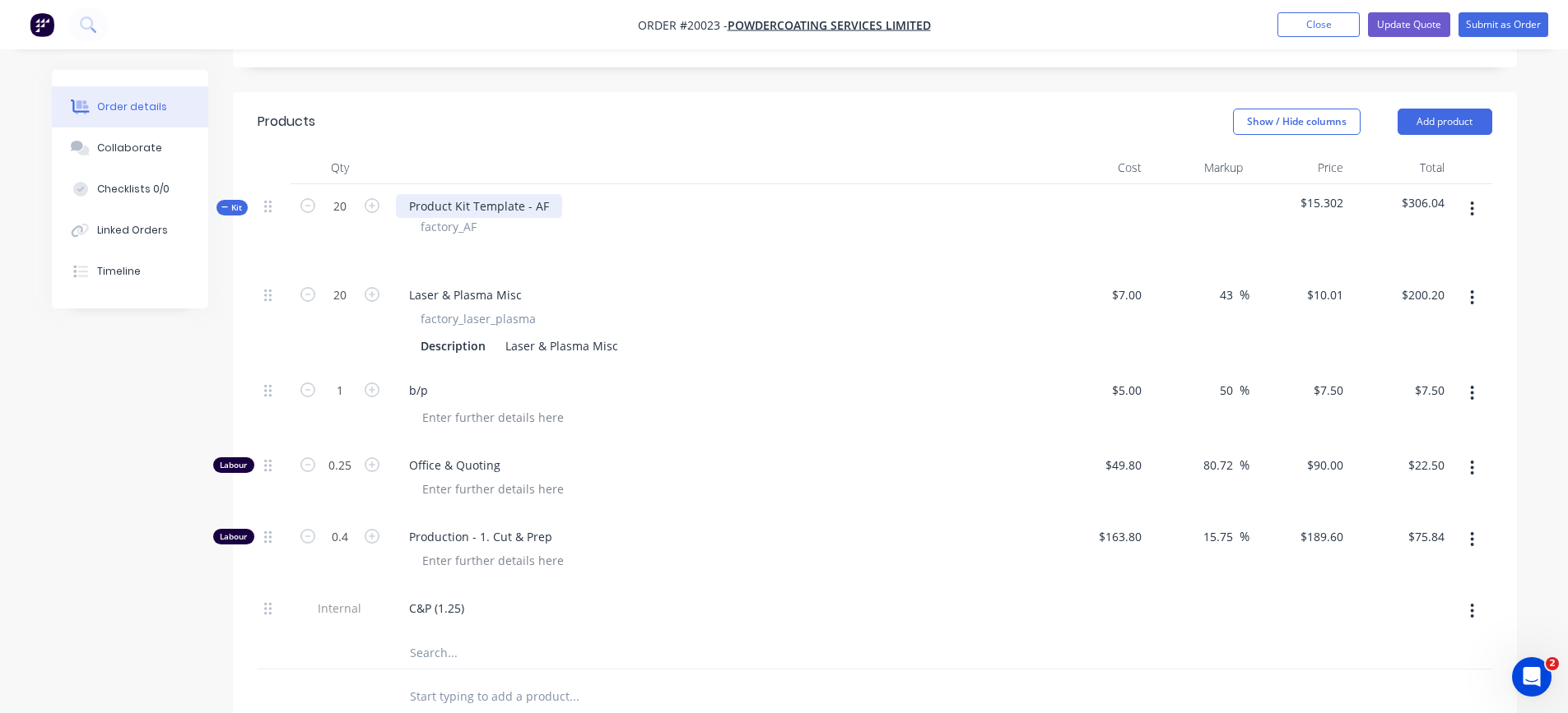
click at [481, 194] on div "Product Kit Template - AF" at bounding box center [479, 206] width 166 height 24
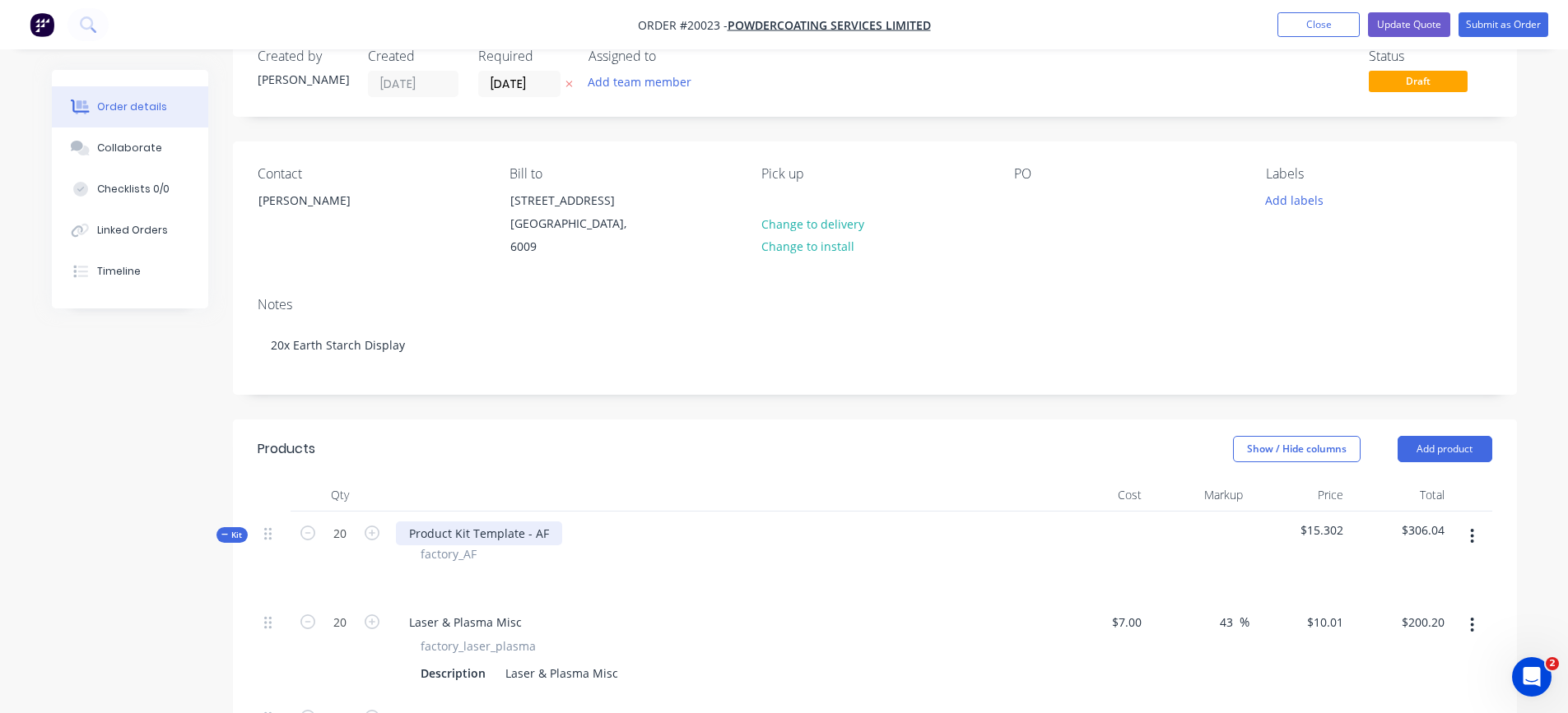
scroll to position [40, 0]
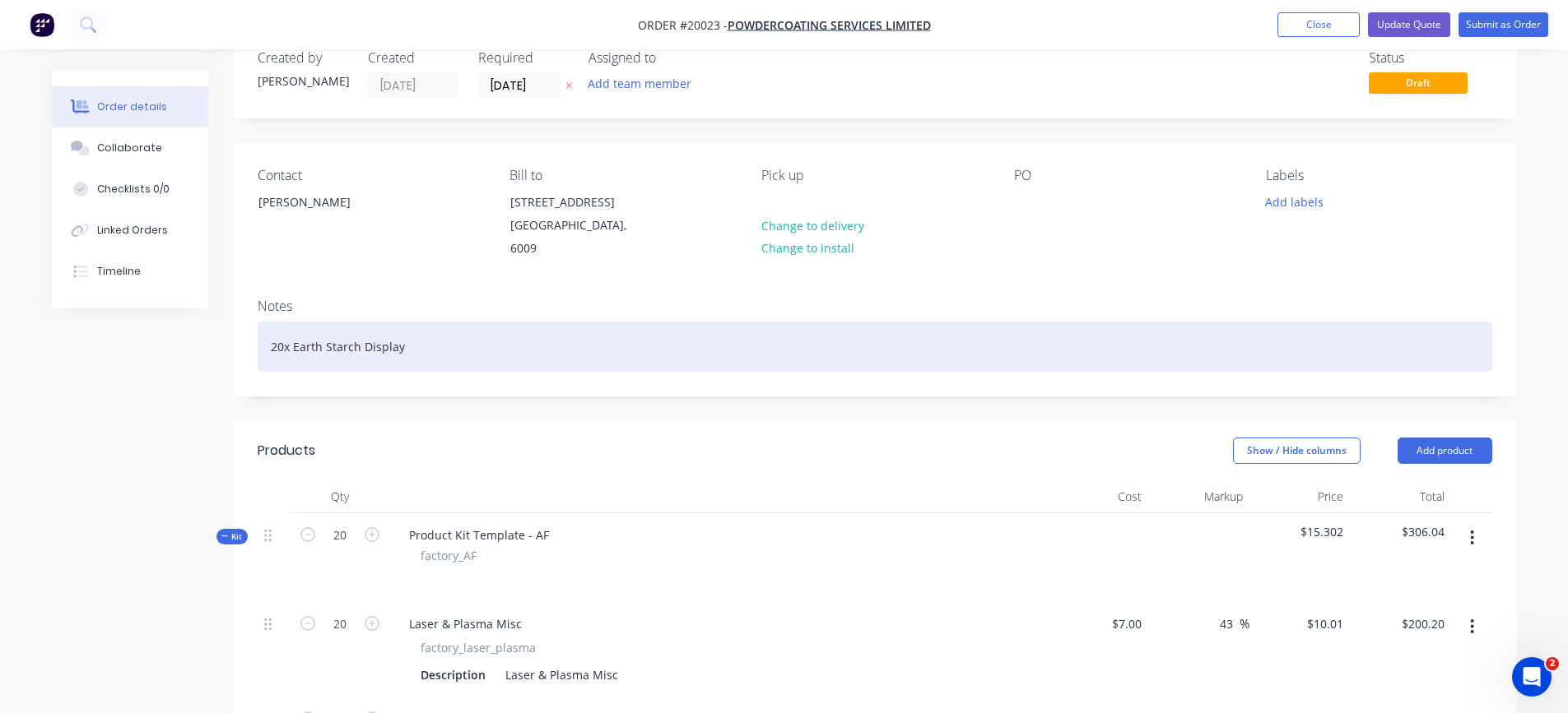
drag, startPoint x: 412, startPoint y: 325, endPoint x: 263, endPoint y: 323, distance: 149.0
click at [263, 323] on div "20x Earth Starch Display" at bounding box center [875, 347] width 1234 height 50
copy div "20x Earth Starch Display"
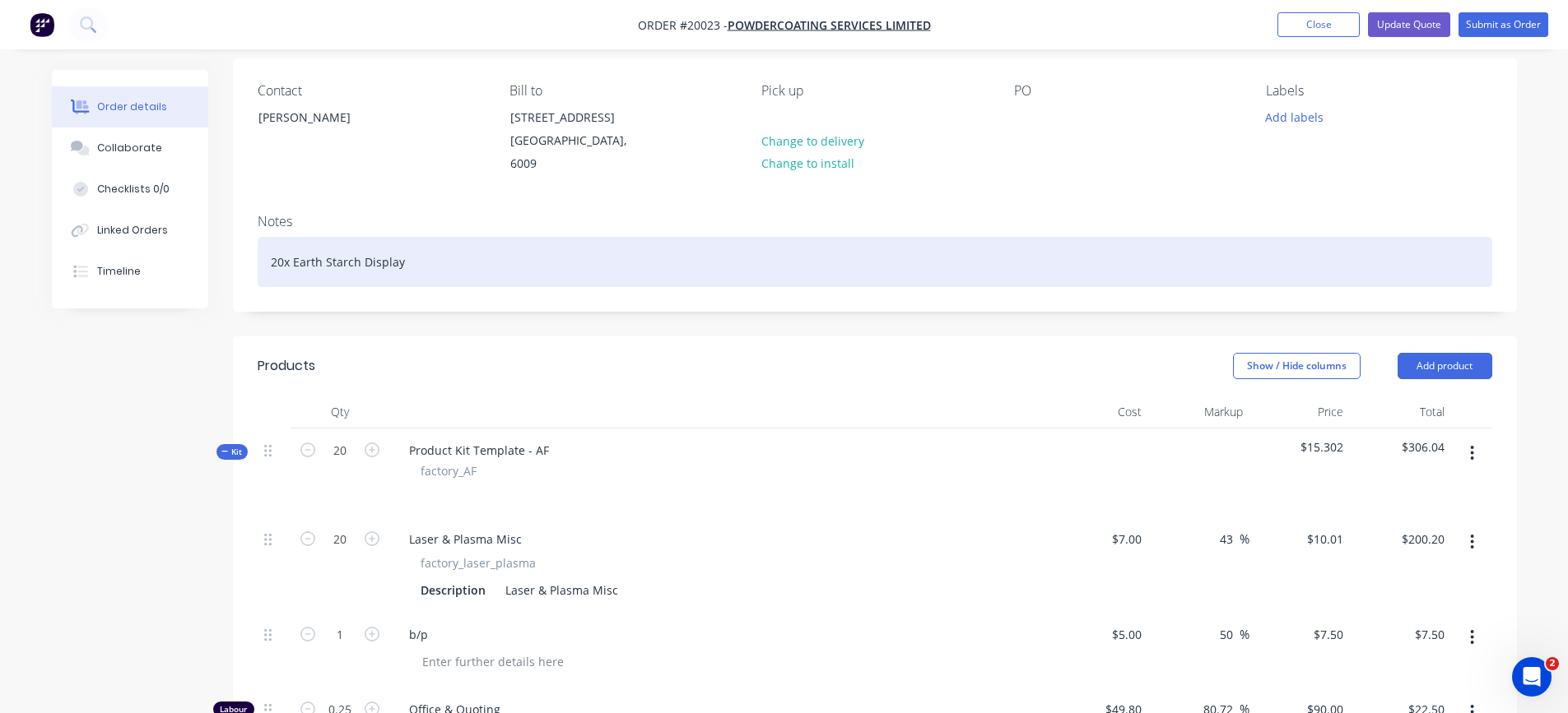
scroll to position [204, 0]
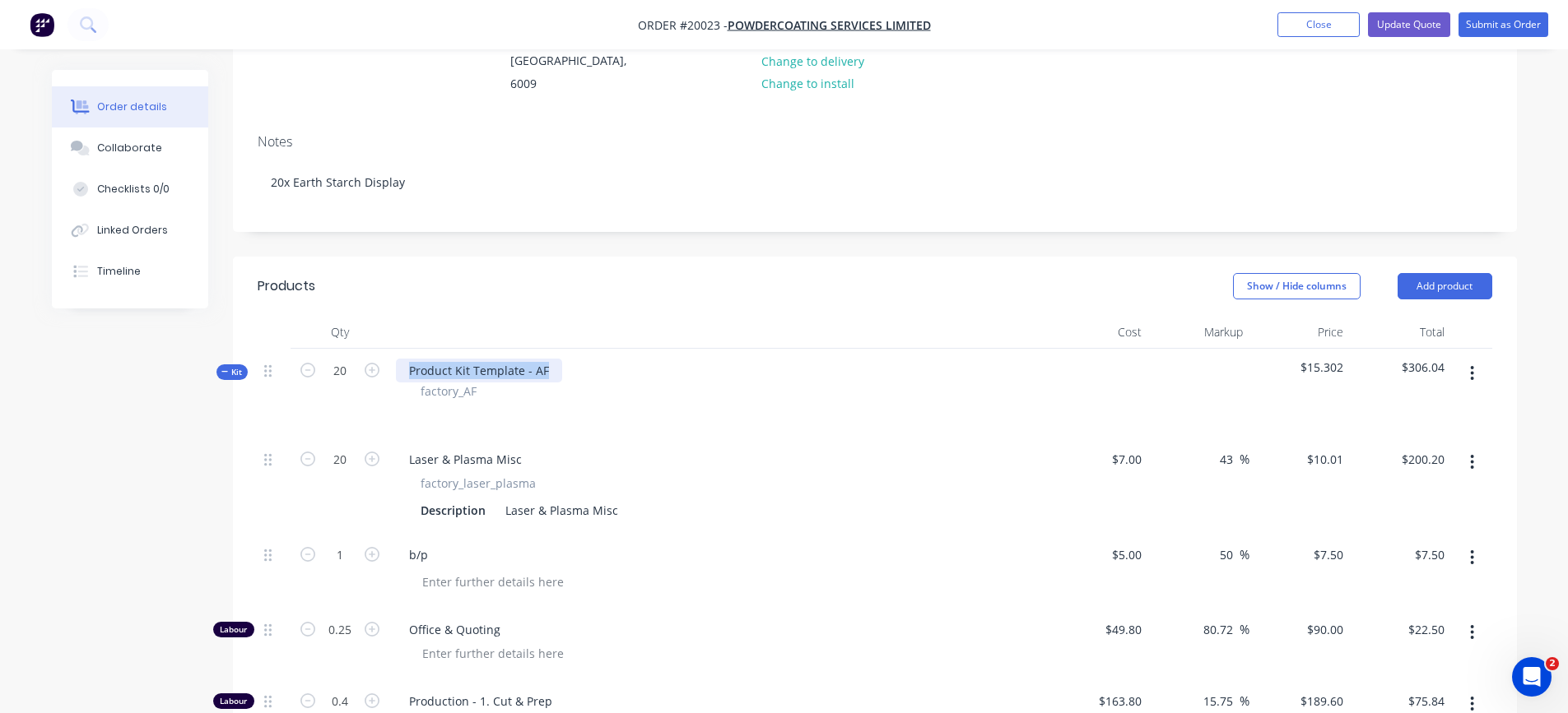
drag, startPoint x: 546, startPoint y: 352, endPoint x: 390, endPoint y: 351, distance: 156.0
click at [390, 351] on div "Product Kit Template - AF factory_AF" at bounding box center [718, 393] width 658 height 89
paste div
click at [430, 358] on div "20x Earth Starch Display" at bounding box center [477, 370] width 160 height 24
click at [596, 400] on div at bounding box center [719, 412] width 646 height 24
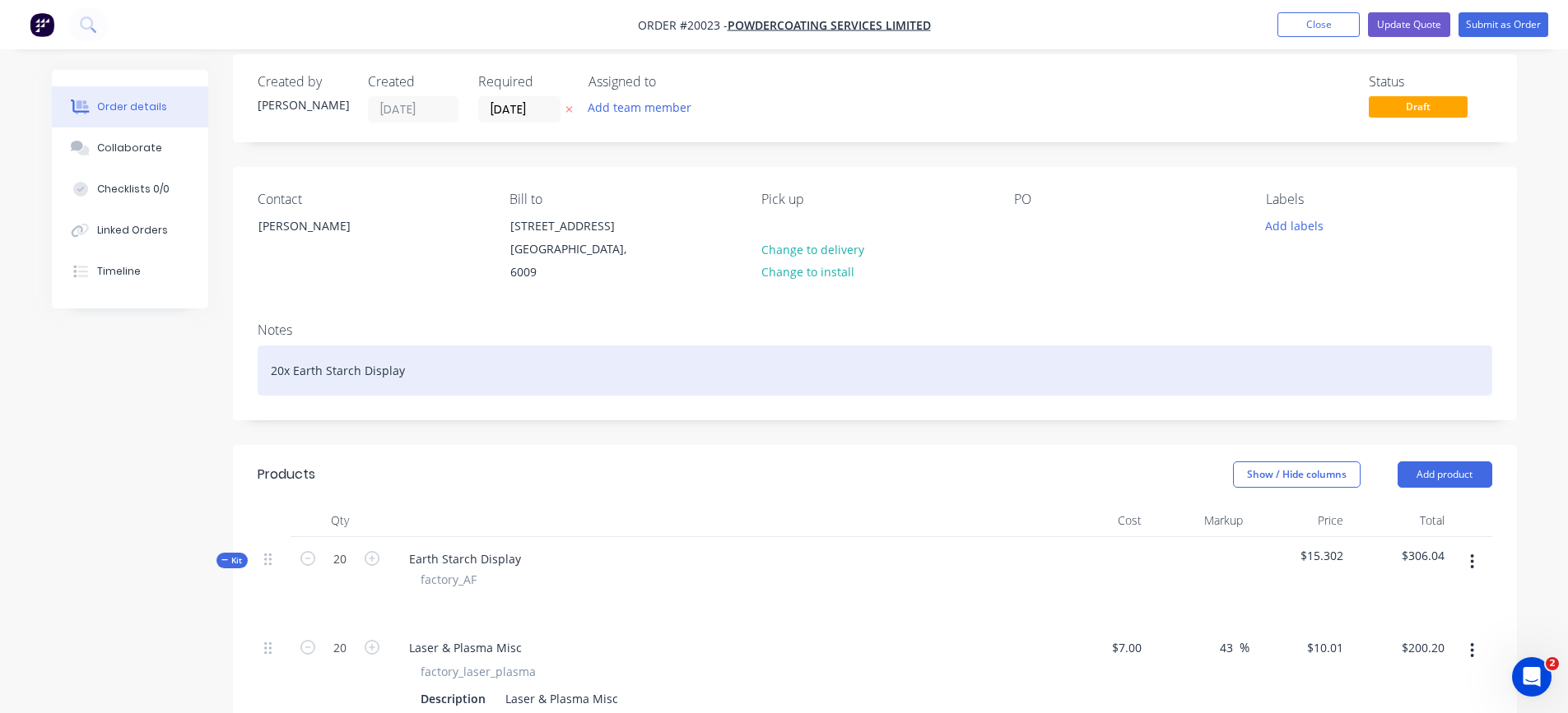
scroll to position [0, 0]
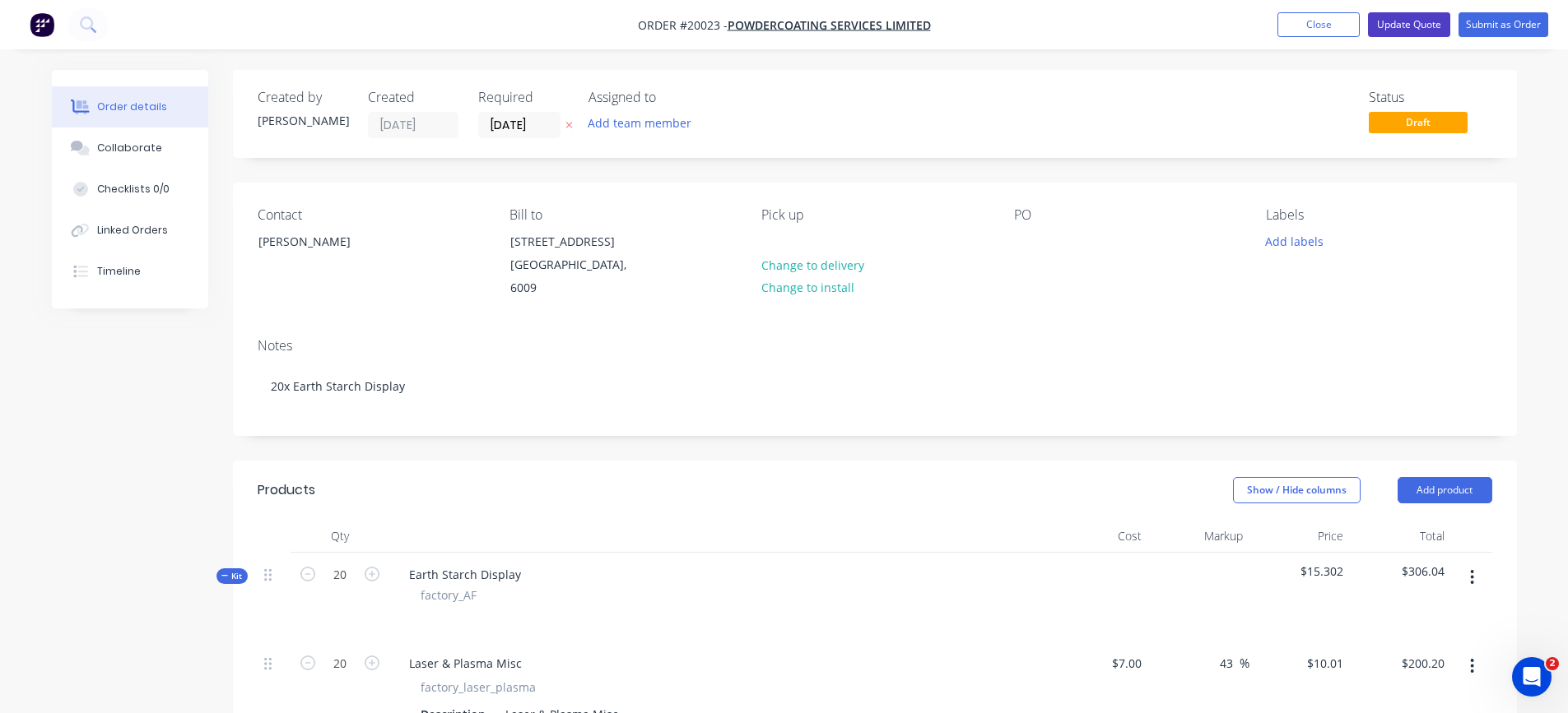
click at [1408, 17] on button "Update Quote" at bounding box center [1408, 25] width 82 height 25
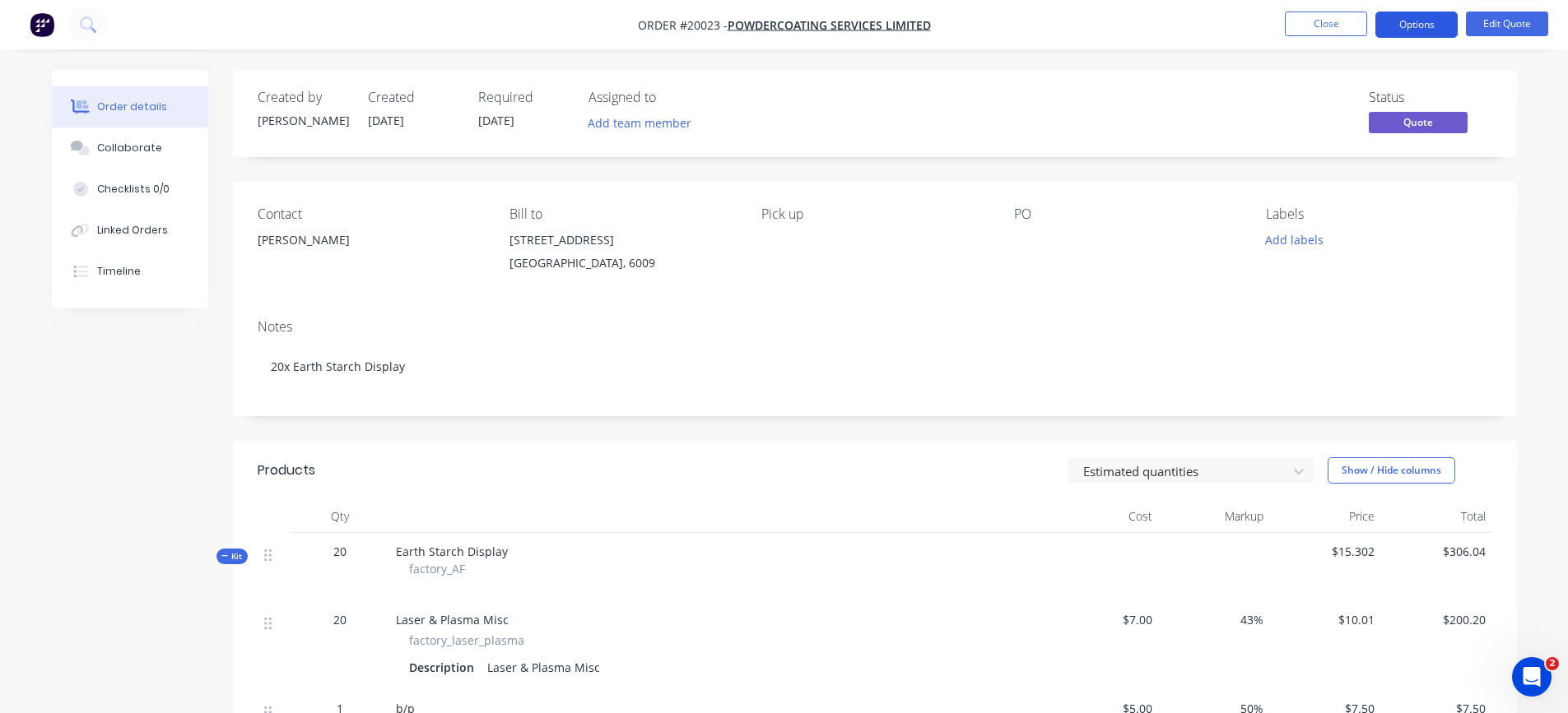
click at [1425, 26] on button "Options" at bounding box center [1416, 24] width 82 height 26
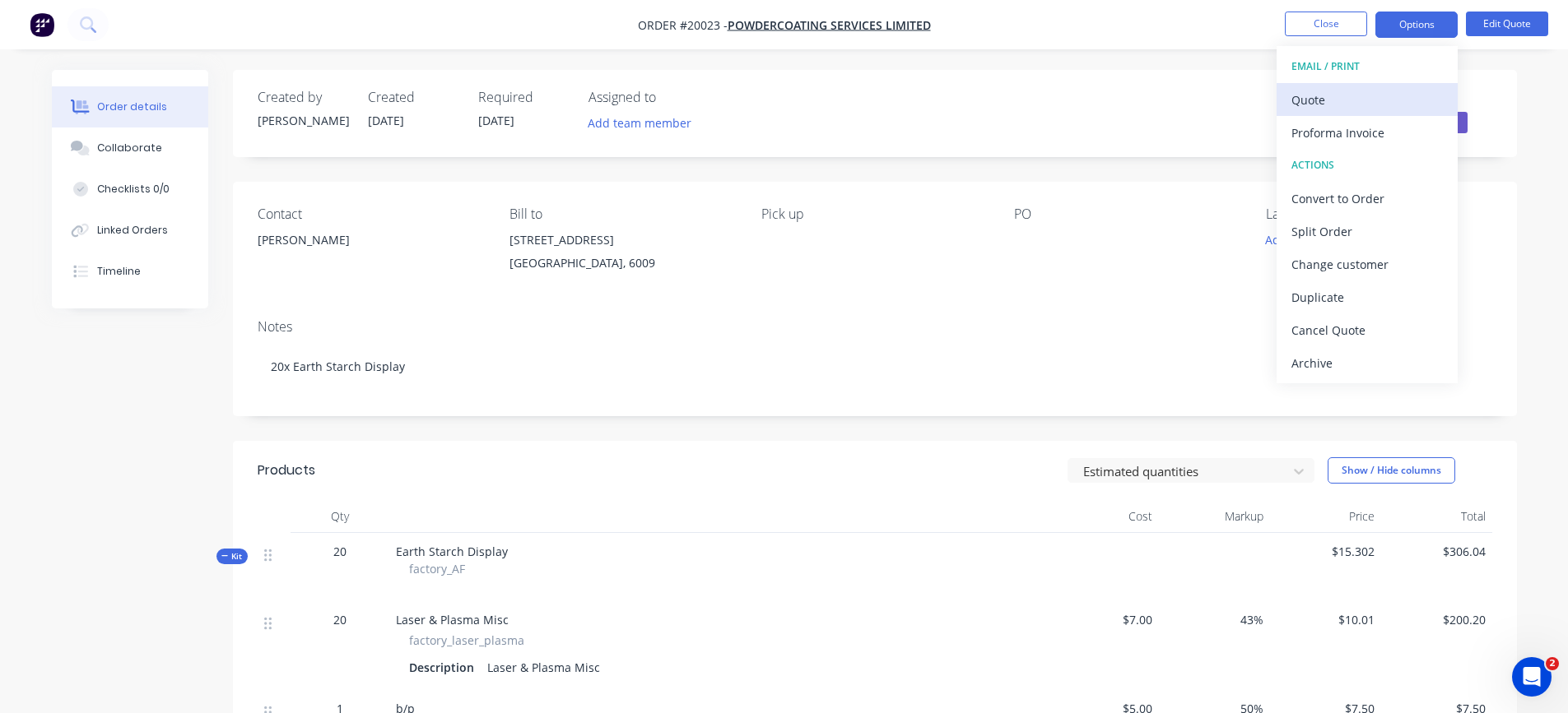
click at [1317, 98] on div "Quote" at bounding box center [1367, 100] width 152 height 24
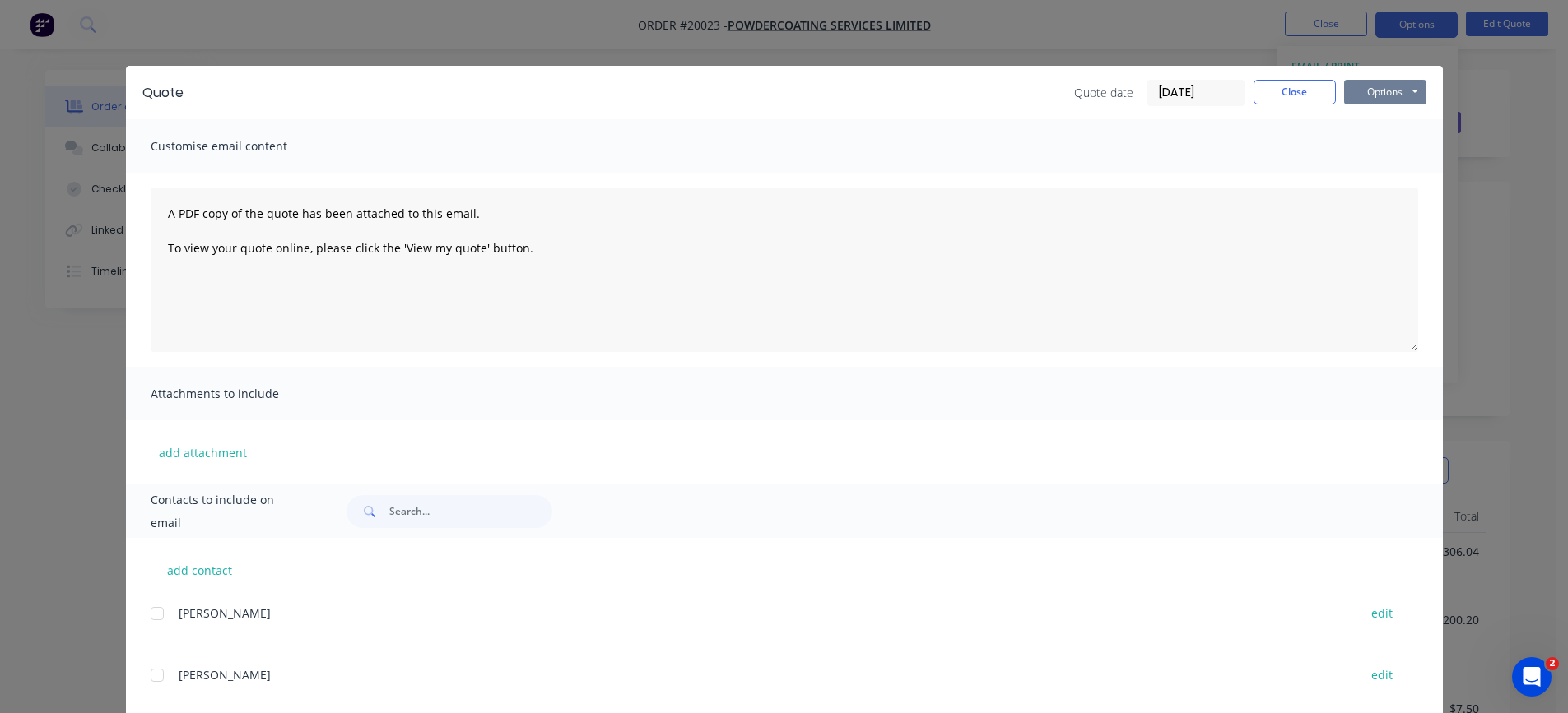
click at [1387, 94] on button "Options" at bounding box center [1384, 93] width 82 height 25
click at [1375, 126] on button "Preview" at bounding box center [1396, 122] width 105 height 27
click at [1377, 93] on button "Options" at bounding box center [1384, 93] width 82 height 25
click at [1377, 119] on button "Preview" at bounding box center [1396, 122] width 105 height 27
click at [1293, 87] on button "Close" at bounding box center [1294, 93] width 82 height 25
